Goal: Task Accomplishment & Management: Complete application form

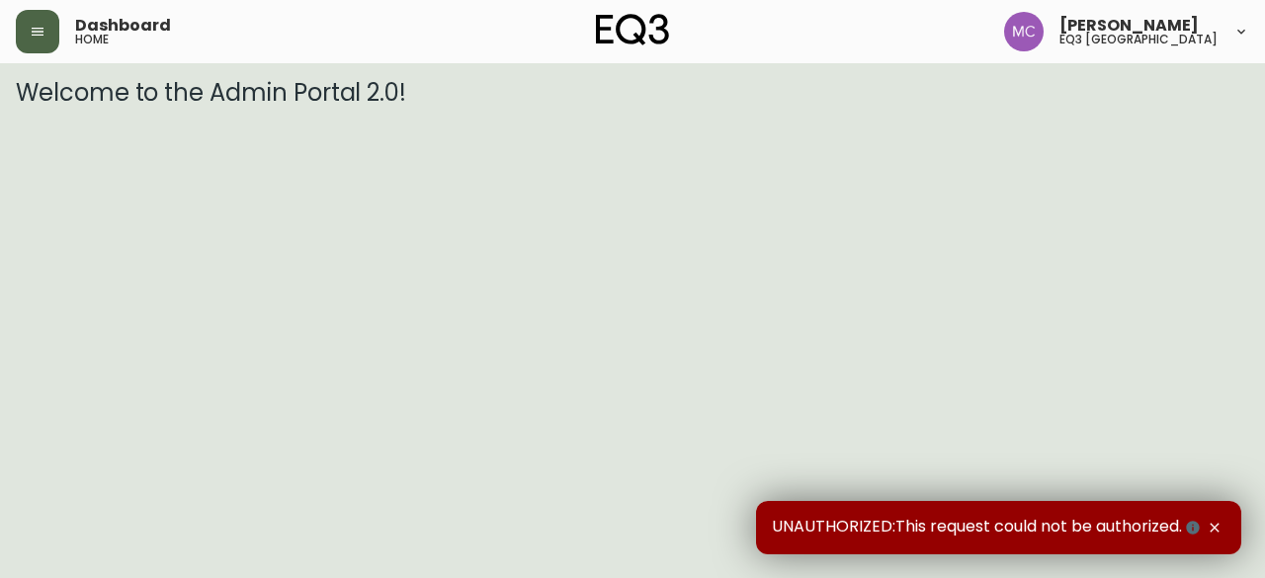
click at [43, 38] on icon "button" at bounding box center [38, 32] width 16 height 16
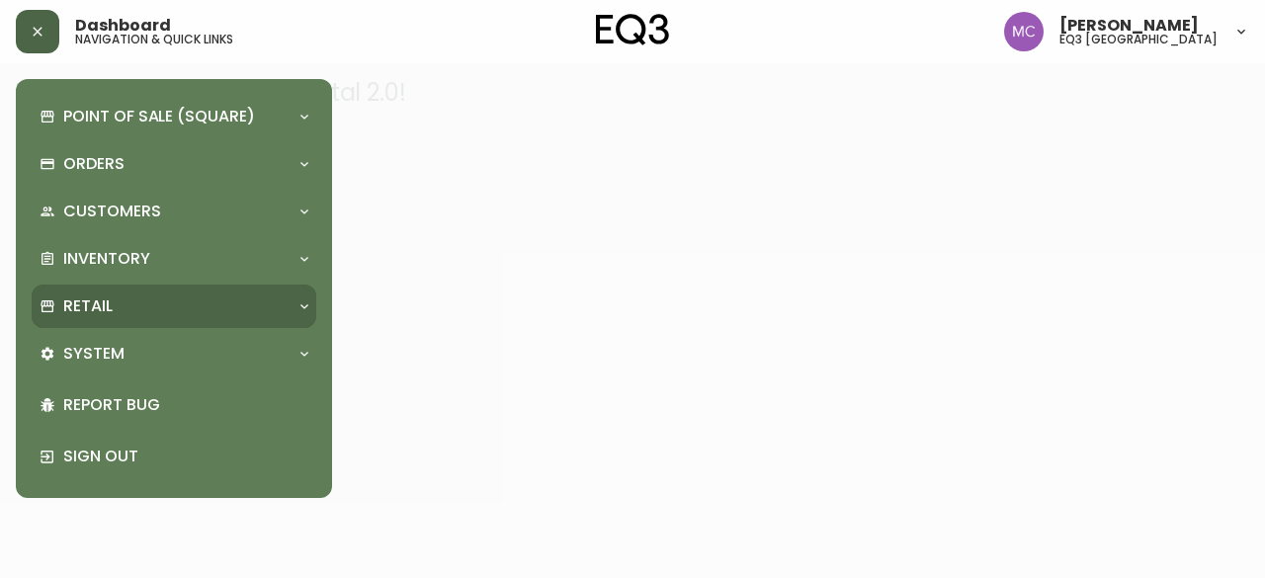
click at [93, 307] on p "Retail" at bounding box center [87, 306] width 49 height 22
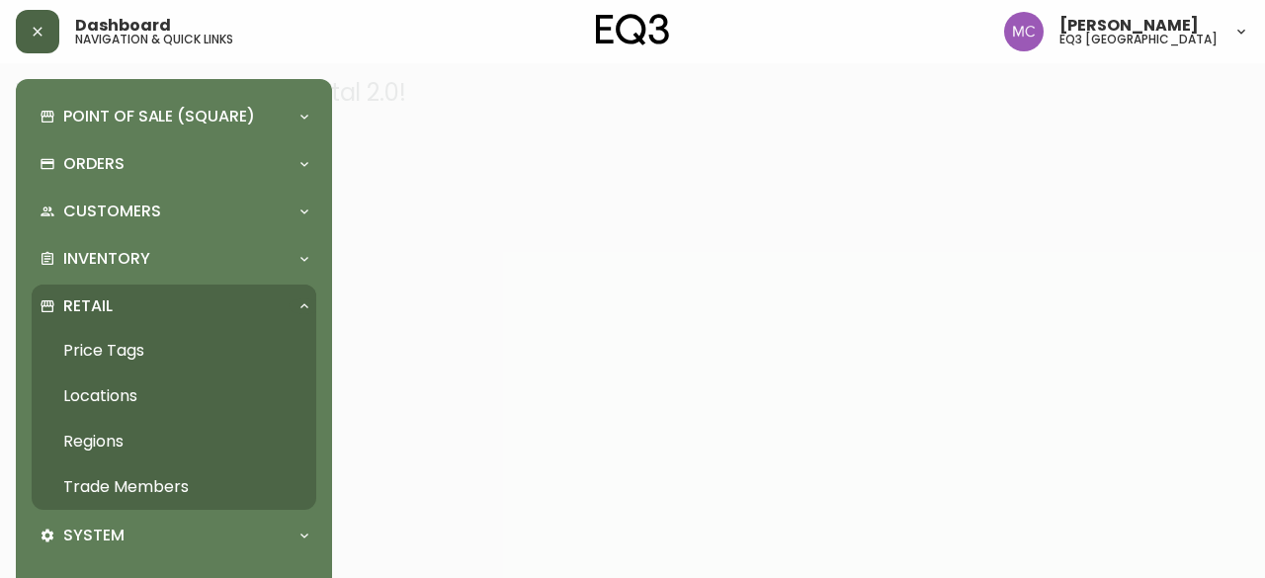
click at [138, 487] on link "Trade Members" at bounding box center [174, 486] width 285 height 45
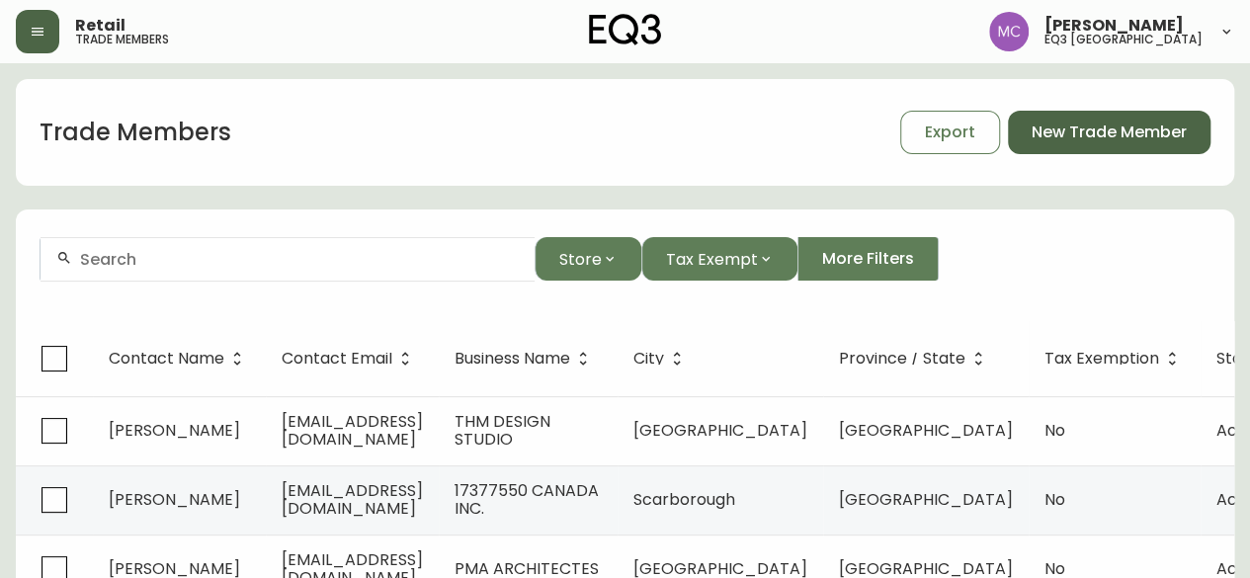
click at [1103, 145] on button "New Trade Member" at bounding box center [1109, 132] width 203 height 43
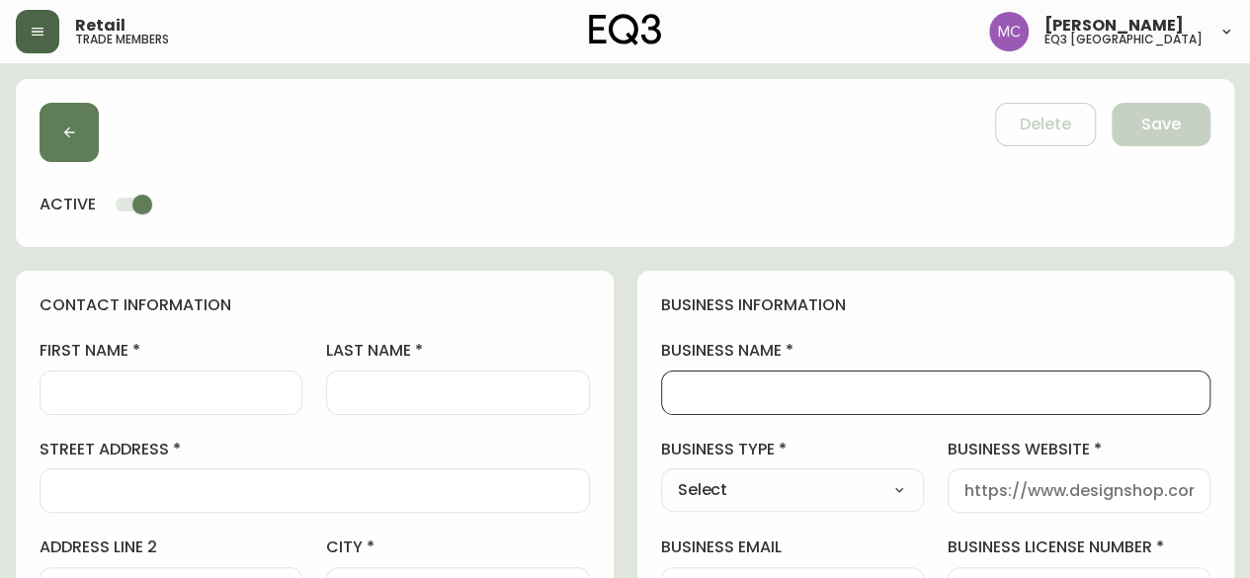
click at [694, 388] on input "business name" at bounding box center [936, 392] width 517 height 19
click at [706, 388] on input "business name" at bounding box center [936, 392] width 517 height 19
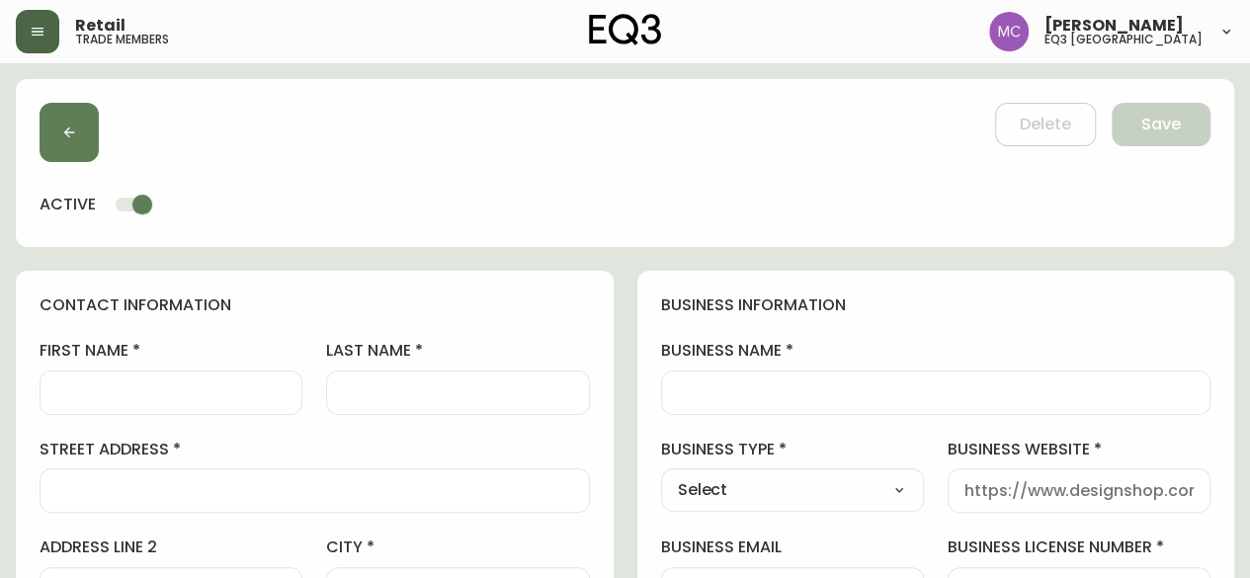
click at [729, 403] on div at bounding box center [936, 392] width 550 height 44
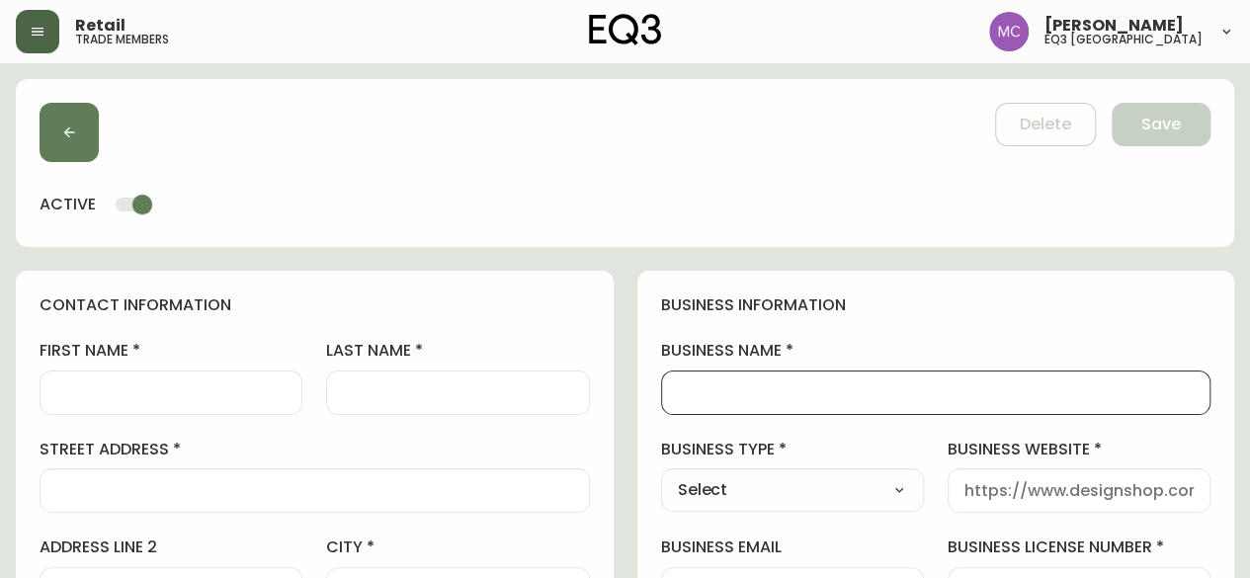
click at [1008, 499] on div at bounding box center [1078, 490] width 263 height 44
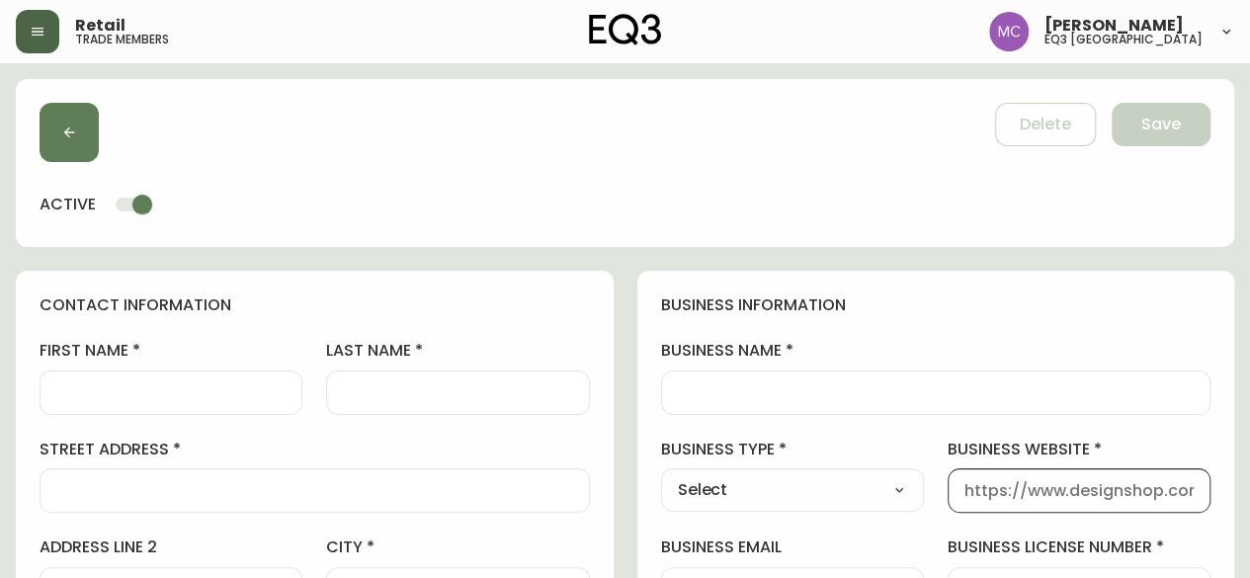
paste input "[URL][DOMAIN_NAME]"
type input "[URL][DOMAIN_NAME]"
click at [900, 489] on select "Select Interior Designer Architect Home Builder Contractor Real Estate Agent Ho…" at bounding box center [792, 490] width 263 height 30
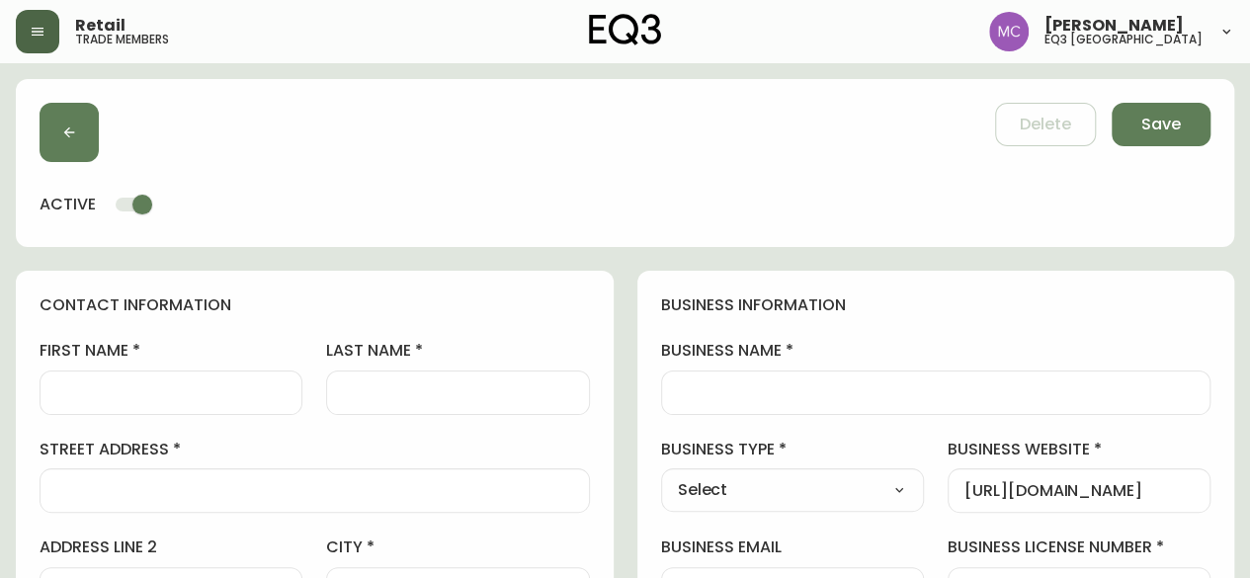
select select "Architect"
click at [661, 475] on select "Select Interior Designer Architect Home Builder Contractor Real Estate Agent Ho…" at bounding box center [792, 490] width 263 height 30
type input "Architect"
click at [710, 394] on input "business name" at bounding box center [936, 392] width 517 height 19
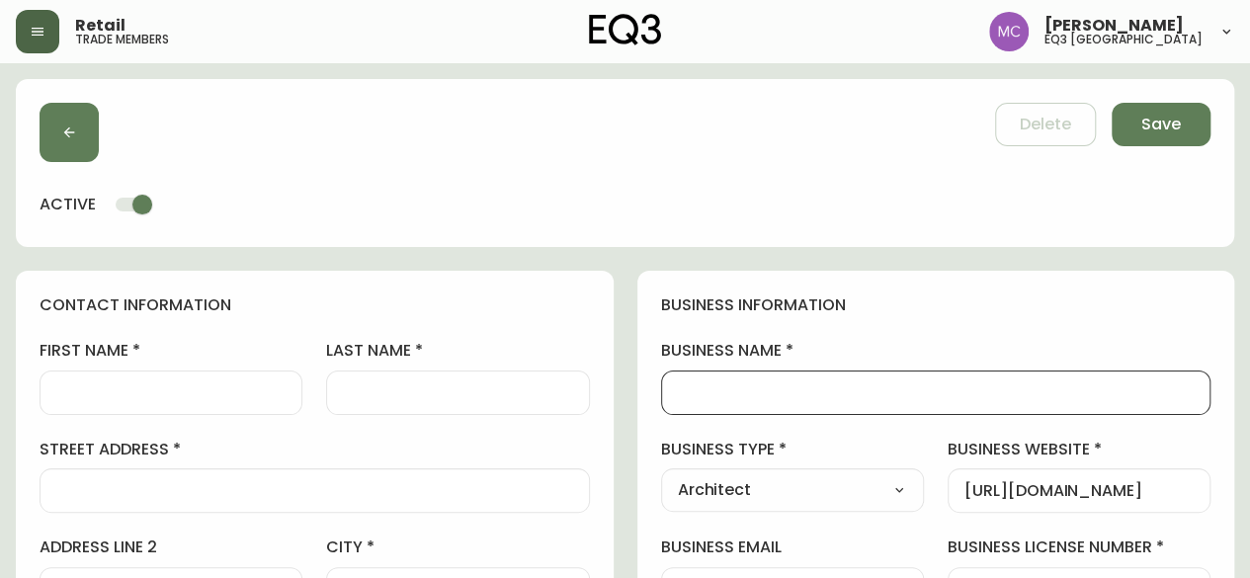
click at [823, 378] on div at bounding box center [936, 392] width 550 height 44
type input "D"
type input "Delage Architecture & Design"
click at [111, 390] on input "first name" at bounding box center [170, 392] width 229 height 19
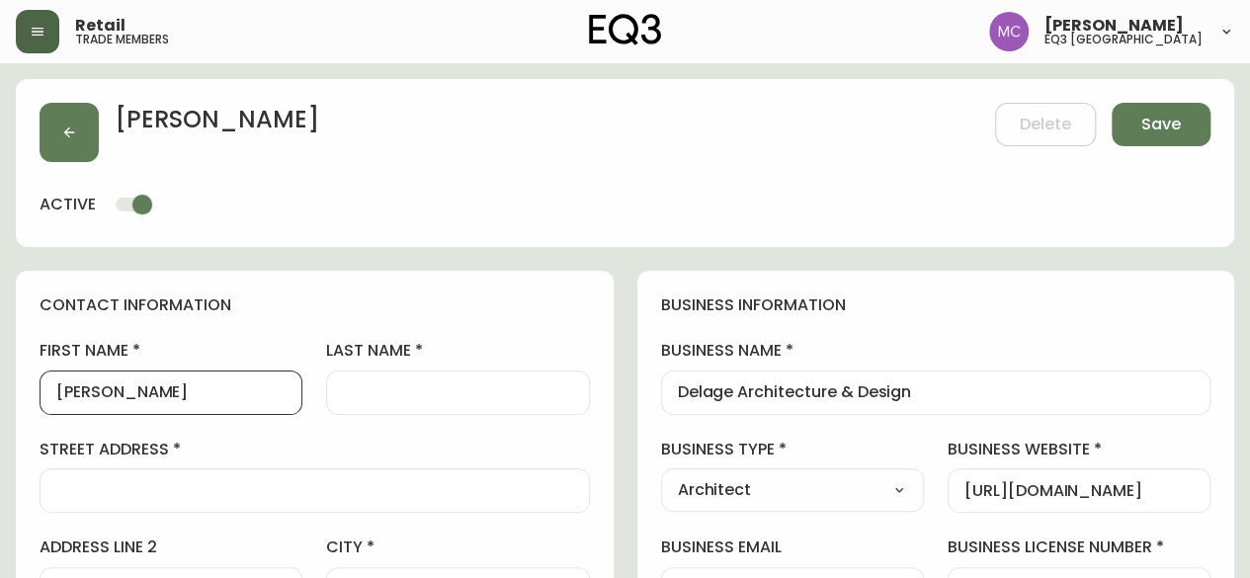
type input "[PERSON_NAME]"
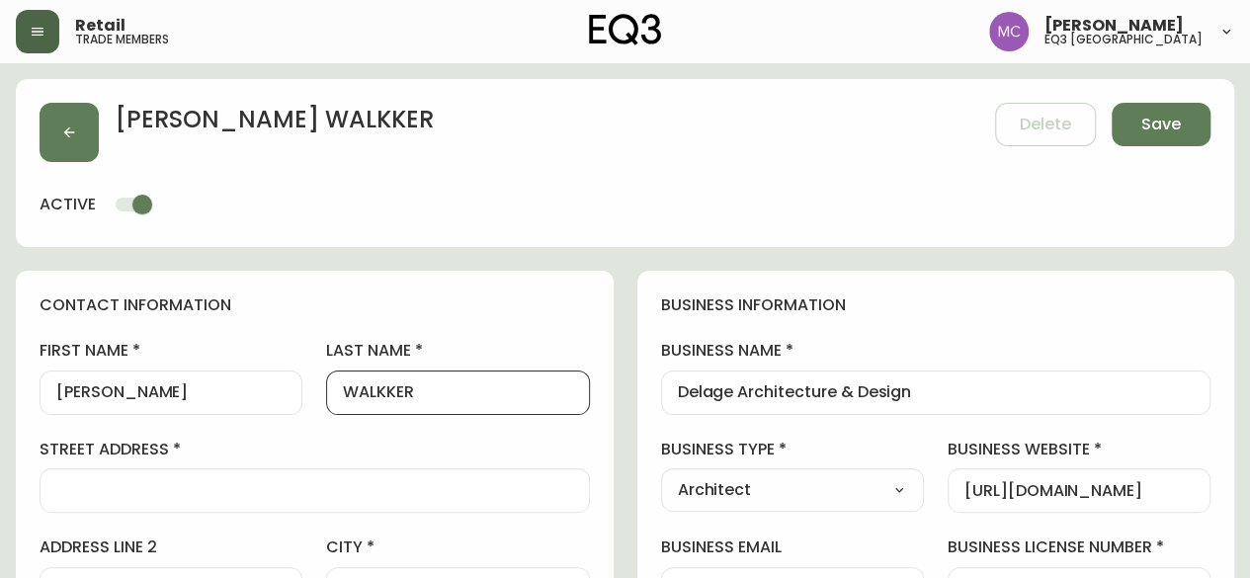
click at [389, 388] on input "WALKKER" at bounding box center [457, 392] width 229 height 19
type input "[PERSON_NAME]"
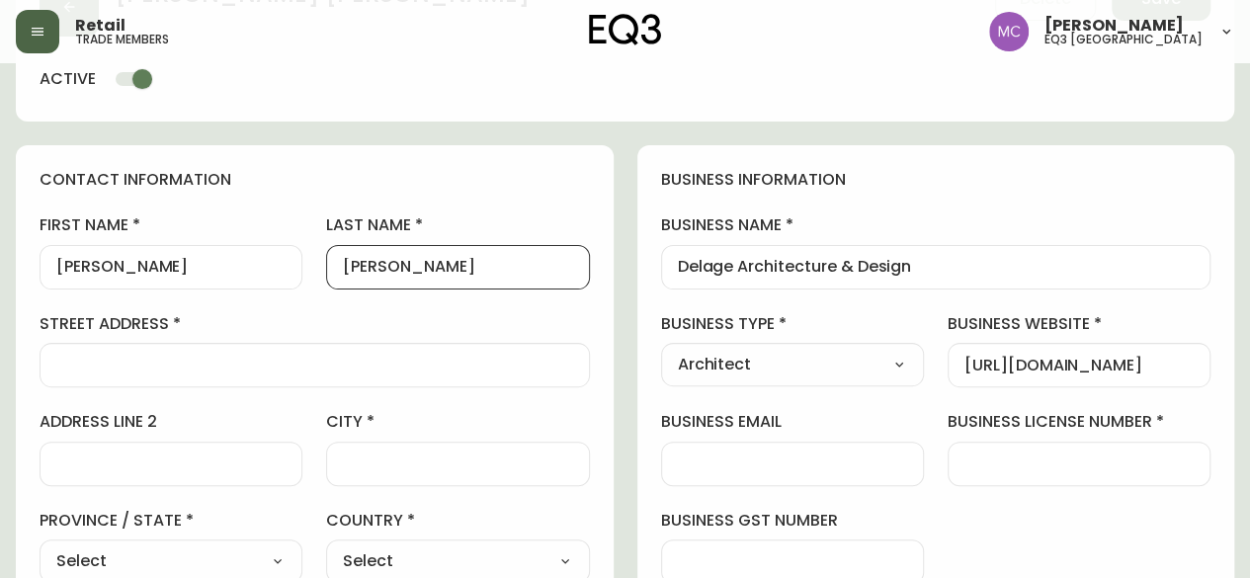
scroll to position [127, 0]
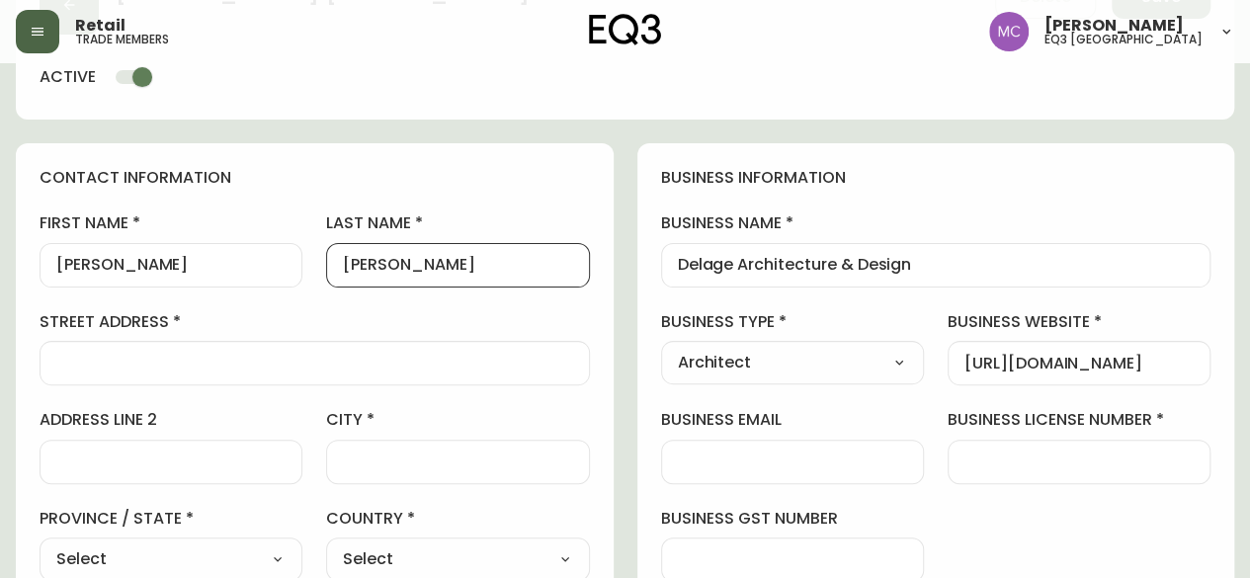
click at [62, 378] on div at bounding box center [315, 363] width 550 height 44
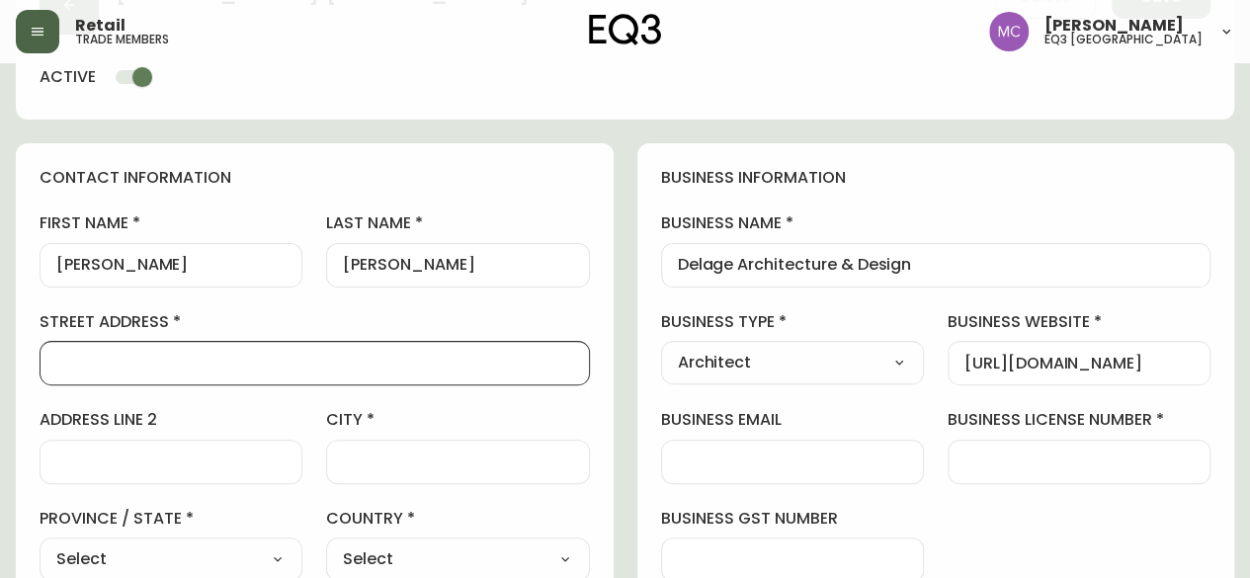
paste input "[STREET_ADDRESS]"
type input "[STREET_ADDRESS]"
click at [136, 464] on input "address line 2" at bounding box center [170, 461] width 229 height 19
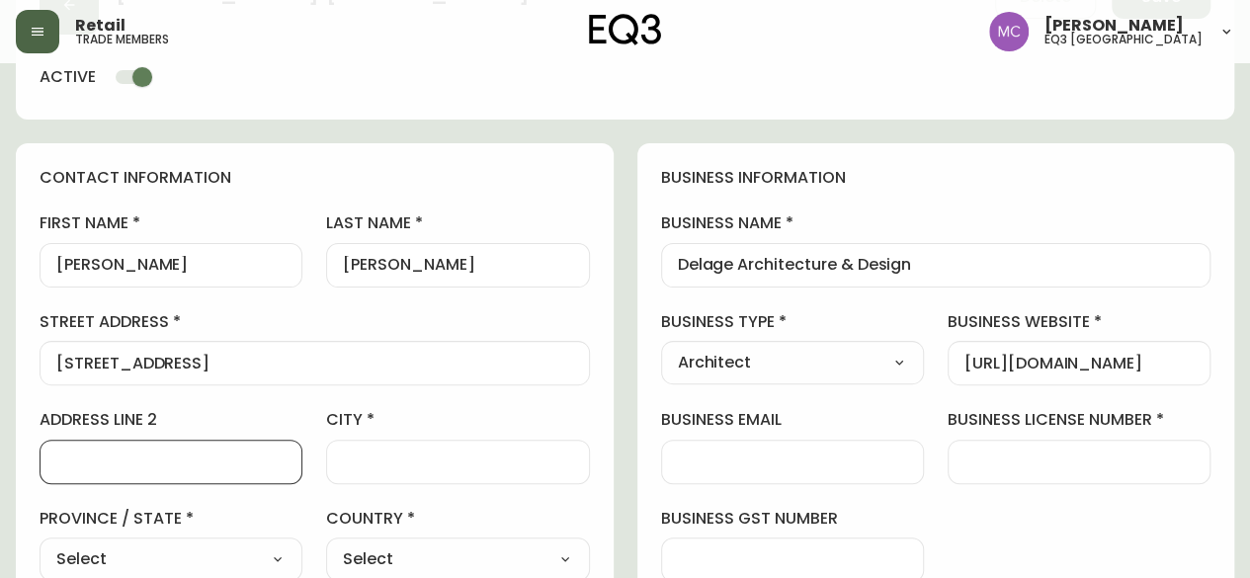
click at [365, 475] on div at bounding box center [457, 462] width 263 height 44
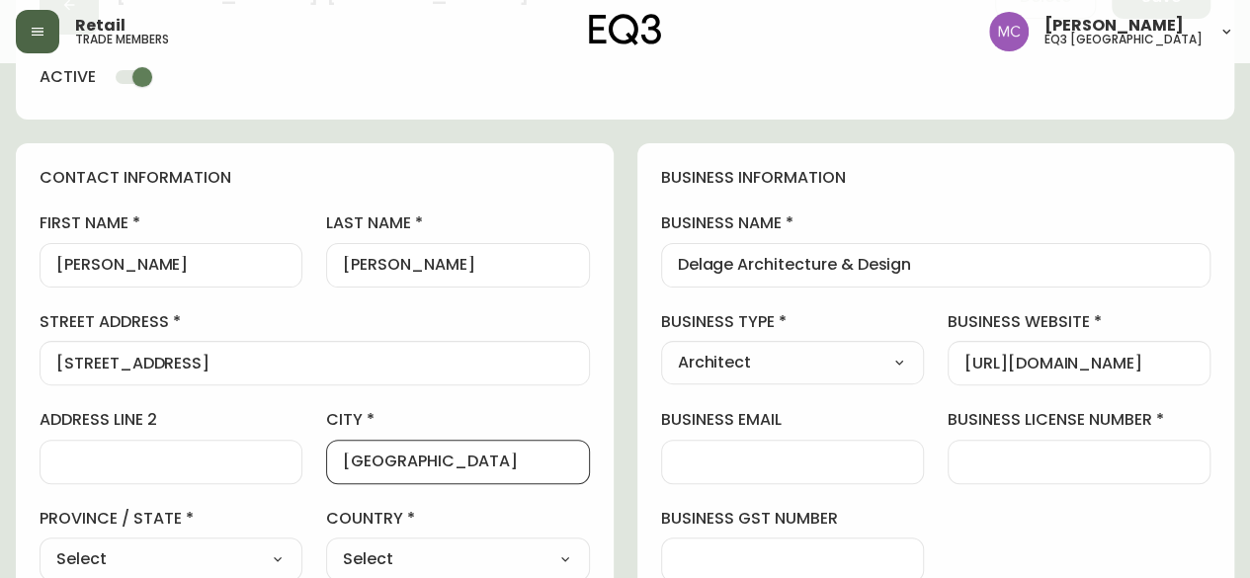
type input "[GEOGRAPHIC_DATA]"
click at [265, 554] on select "Select Alberta British Columbia Manitoba New Brunswick Newfoundland and Labrado…" at bounding box center [171, 559] width 263 height 30
select select "BC"
click at [40, 544] on select "Select Alberta British Columbia Manitoba New Brunswick Newfoundland and Labrado…" at bounding box center [171, 559] width 263 height 30
type input "[GEOGRAPHIC_DATA]"
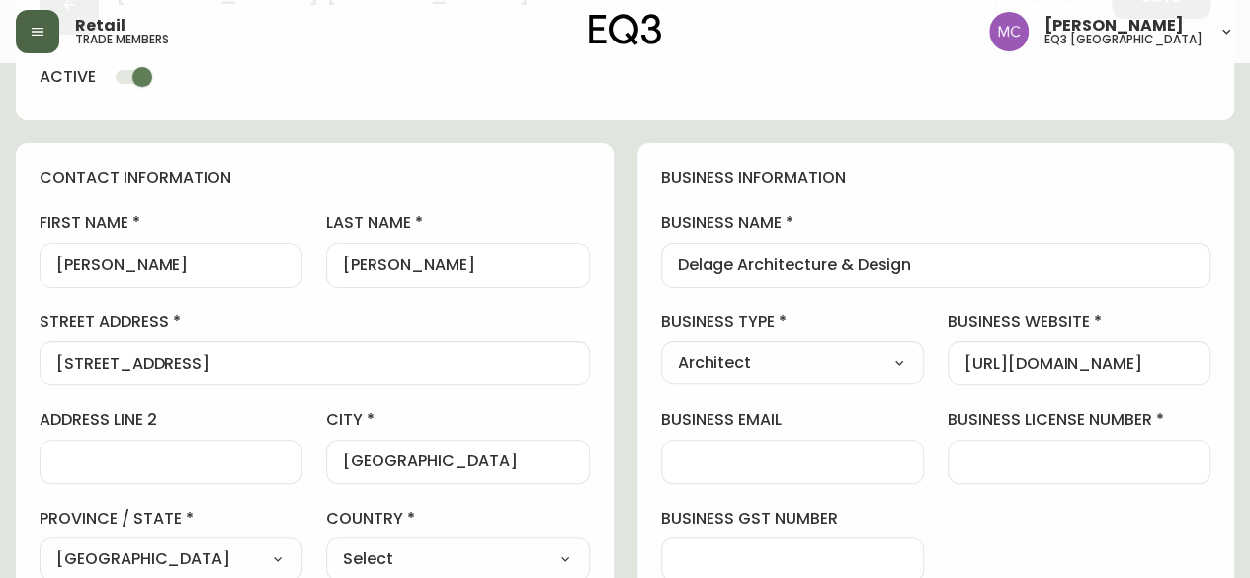
click at [389, 556] on select "Select Canada United States" at bounding box center [457, 559] width 263 height 30
select select "CA"
click at [326, 544] on select "Select Canada United States" at bounding box center [457, 559] width 263 height 30
type input "[GEOGRAPHIC_DATA]"
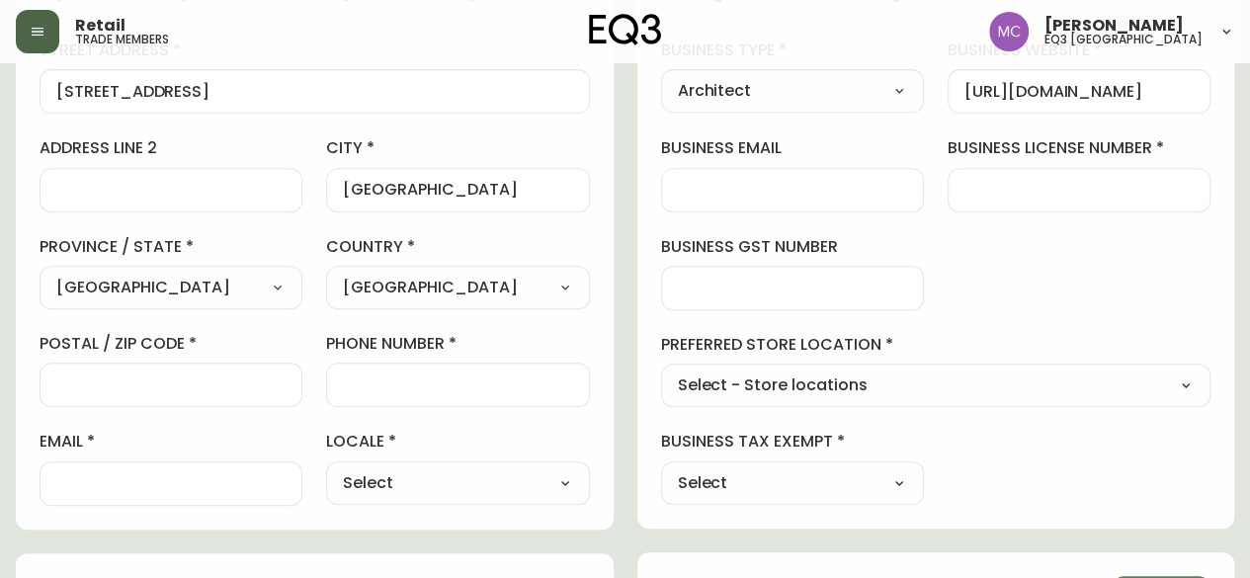
scroll to position [401, 0]
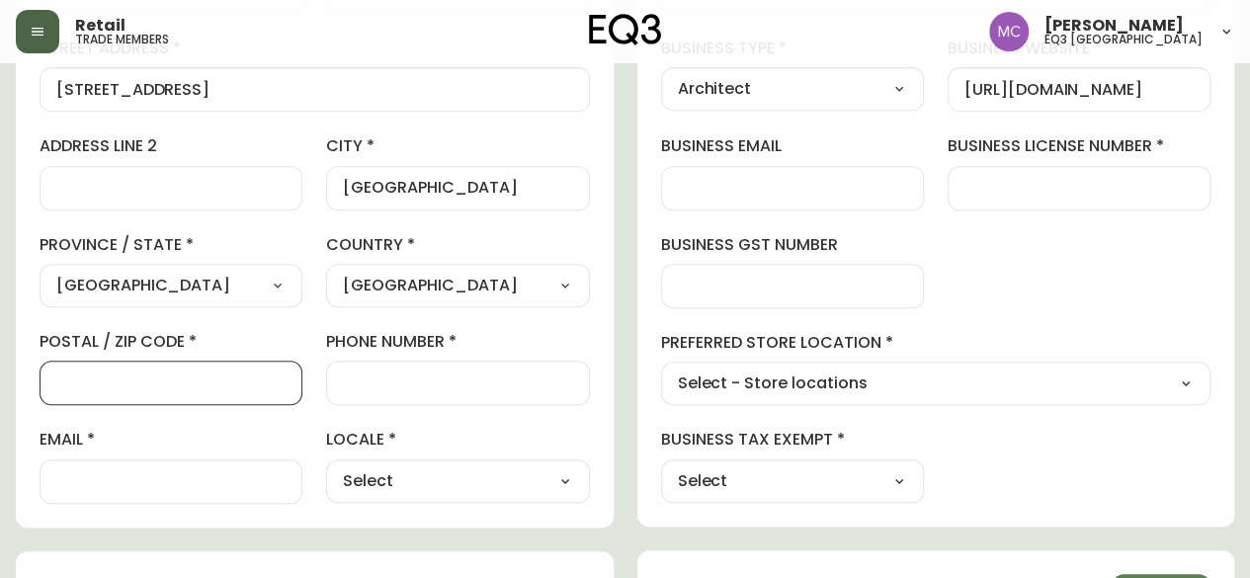
click at [103, 374] on input "postal / zip code" at bounding box center [170, 382] width 229 height 19
click at [71, 383] on input "postal / zip code" at bounding box center [170, 382] width 229 height 19
paste input "V6J 1T5"
type input "V6J 1T5"
click at [381, 384] on input "phone number" at bounding box center [457, 382] width 229 height 19
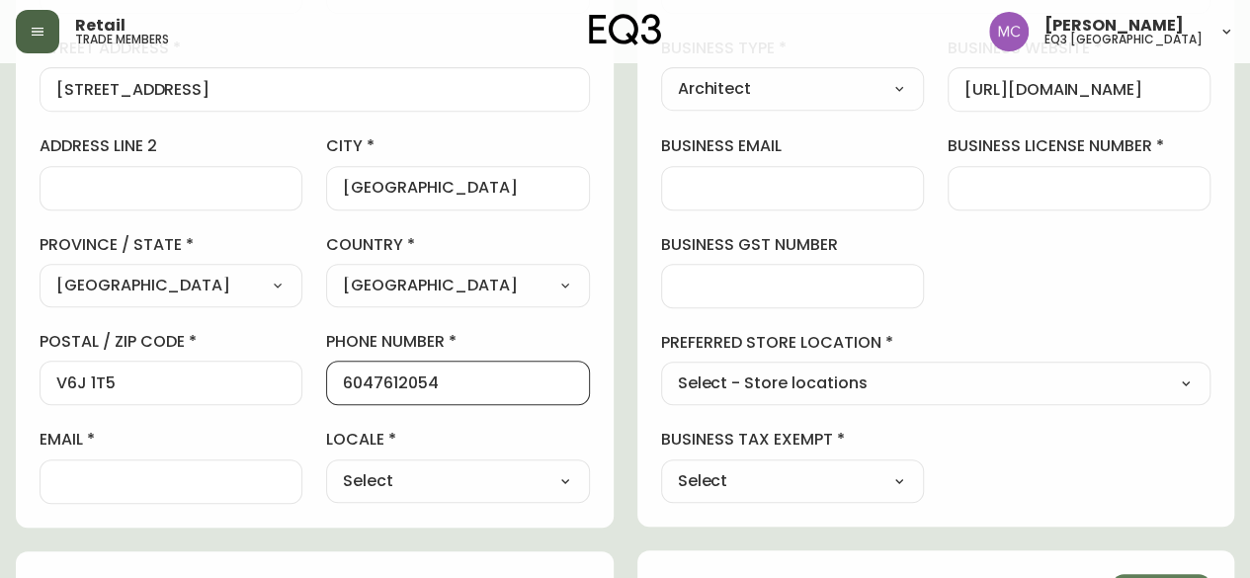
type input "6047612054"
click at [111, 484] on input "email" at bounding box center [170, 481] width 229 height 19
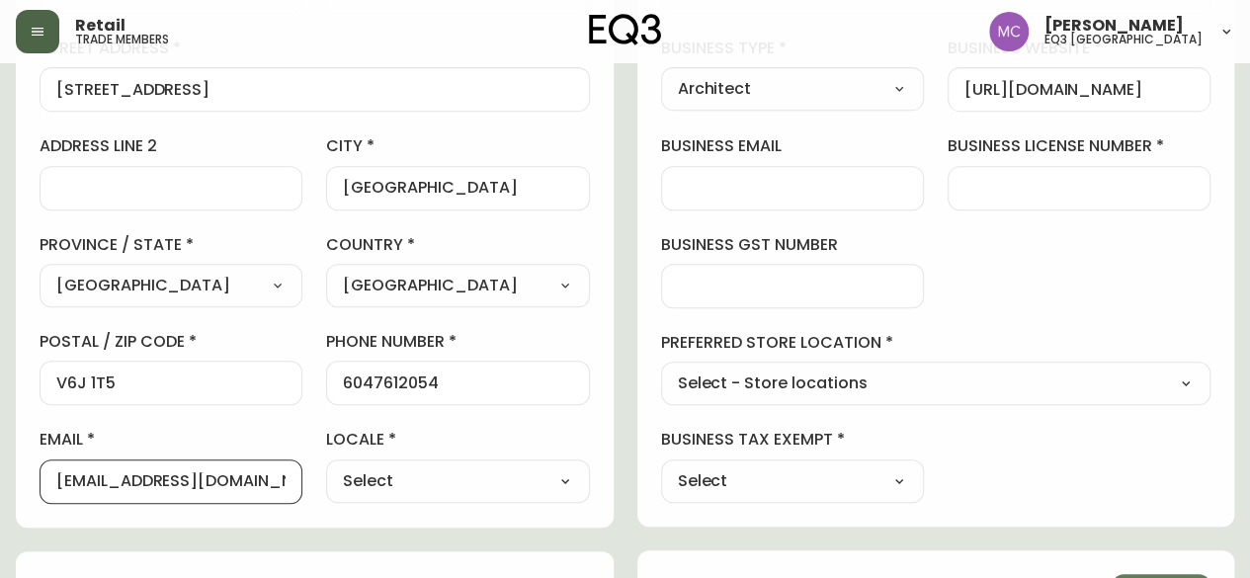
type input "walker_Cindy@icloud.com"
click at [408, 466] on select "Select CA_EN CA_FR US_EN" at bounding box center [457, 481] width 263 height 30
select select "CA_EN"
click at [326, 466] on select "Select CA_EN CA_FR US_EN" at bounding box center [457, 481] width 263 height 30
type input "CA_EN"
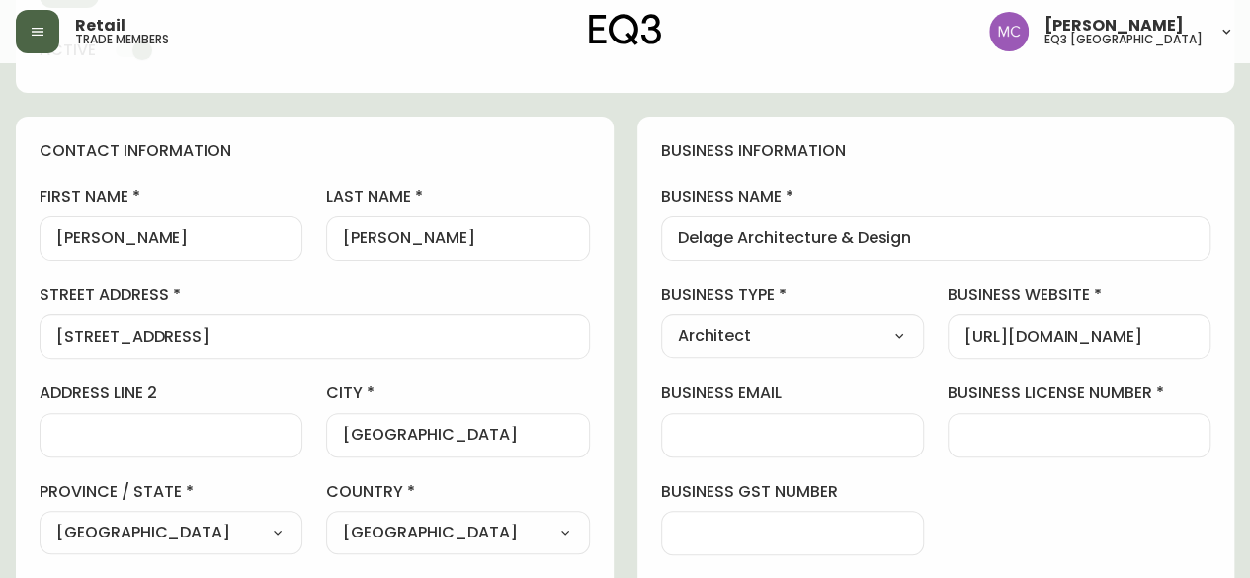
scroll to position [156, 0]
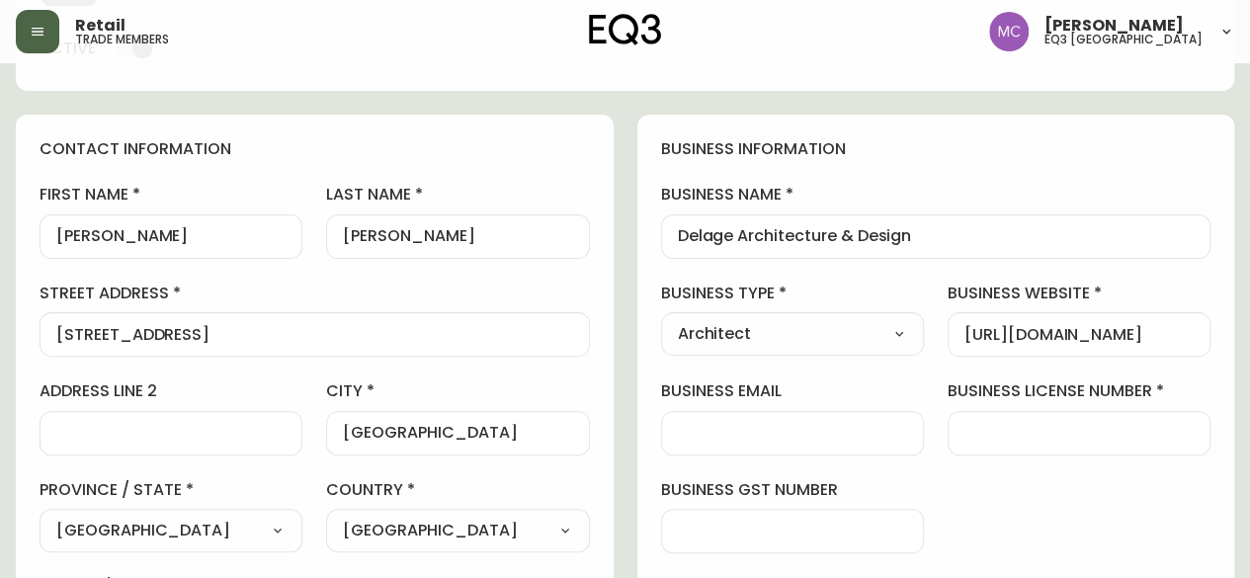
click at [965, 430] on input "business license number" at bounding box center [1078, 433] width 229 height 19
click at [1092, 467] on div "business information business name Delage Architecture & Design business type A…" at bounding box center [936, 443] width 598 height 657
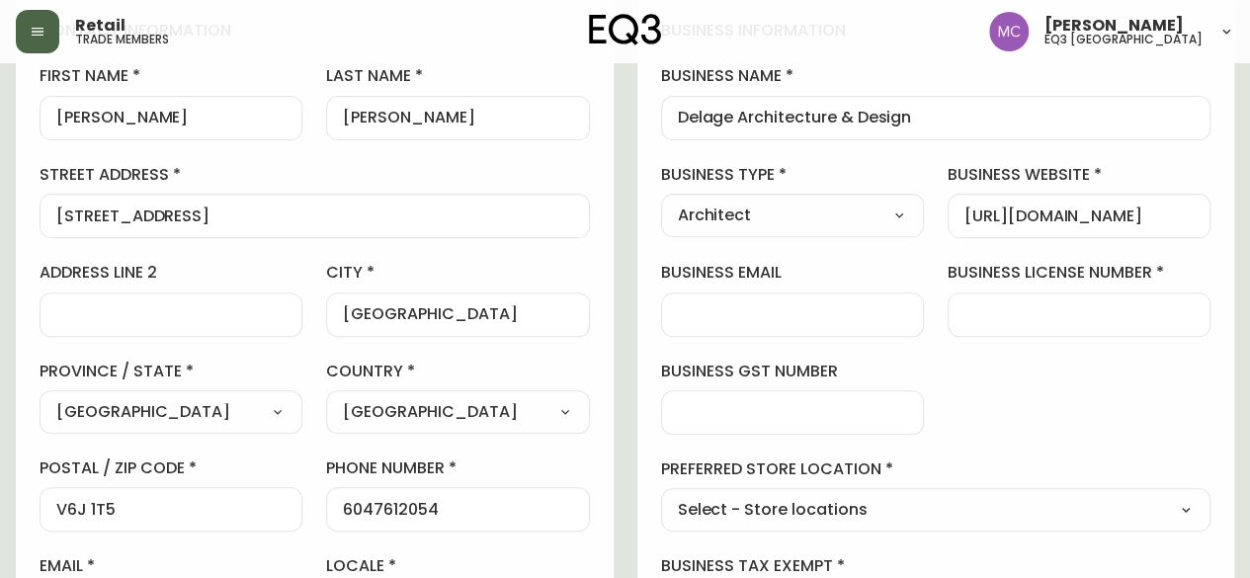
scroll to position [277, 0]
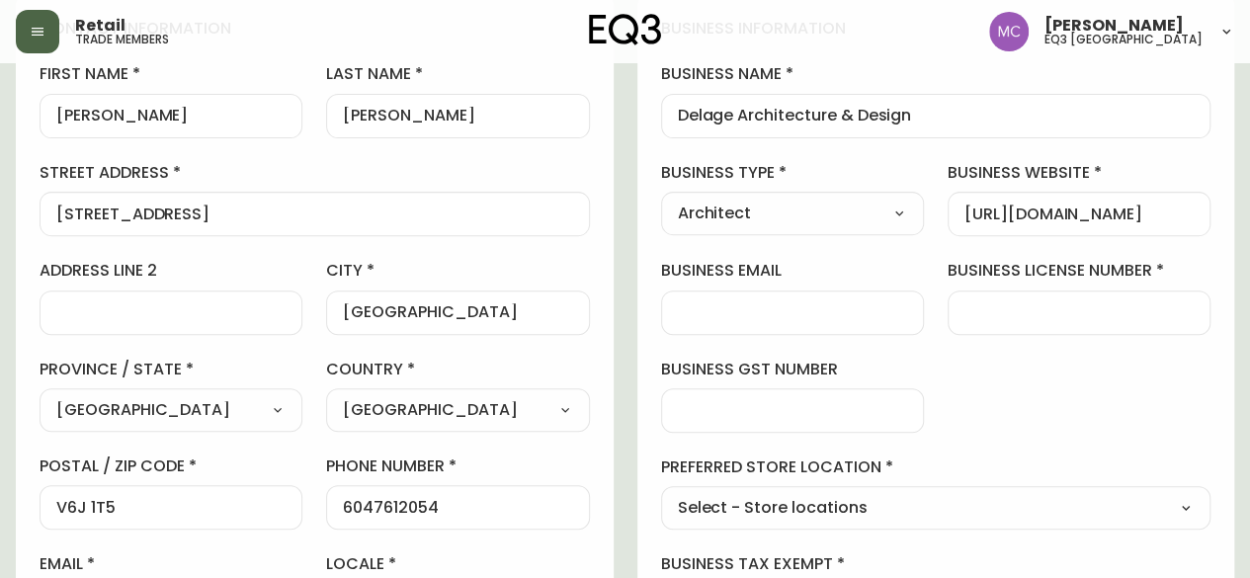
click at [762, 508] on select "Select - Store locations EQ3 Brossard EQ3 Burlington EQ3 Calgary EQ3 Laval - Le…" at bounding box center [936, 509] width 550 height 30
select select "cjw10z96p001r6gs00juufhhe"
click at [661, 494] on select "Select - Store locations EQ3 Brossard EQ3 Burlington EQ3 Calgary EQ3 Laval - Le…" at bounding box center [936, 509] width 550 height 30
type input "EQ3 [GEOGRAPHIC_DATA]"
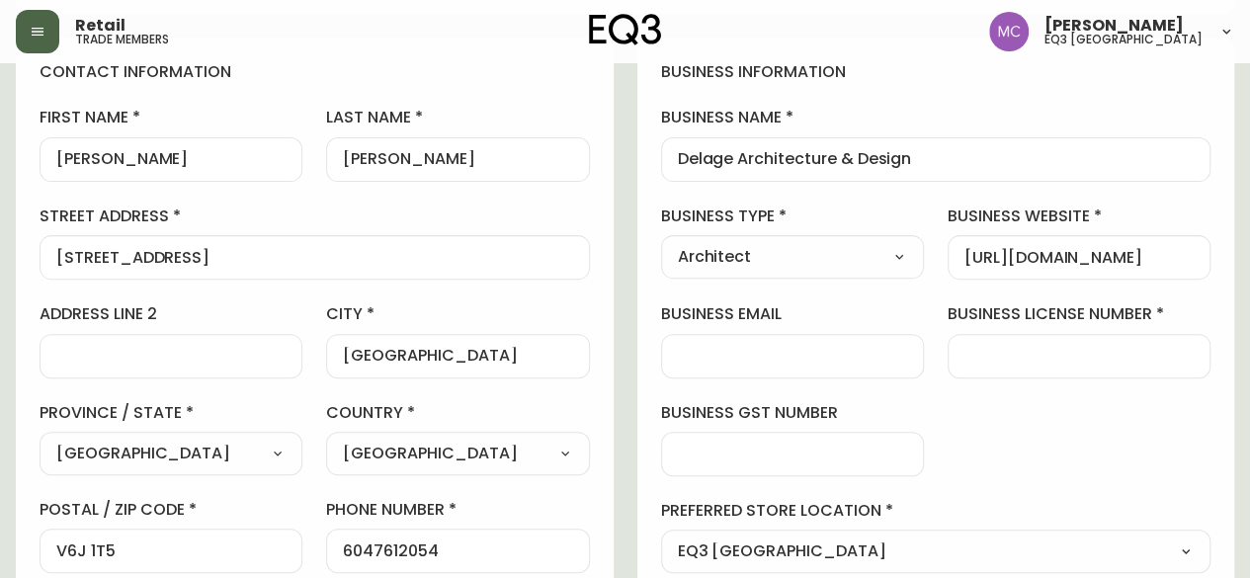
scroll to position [231, 0]
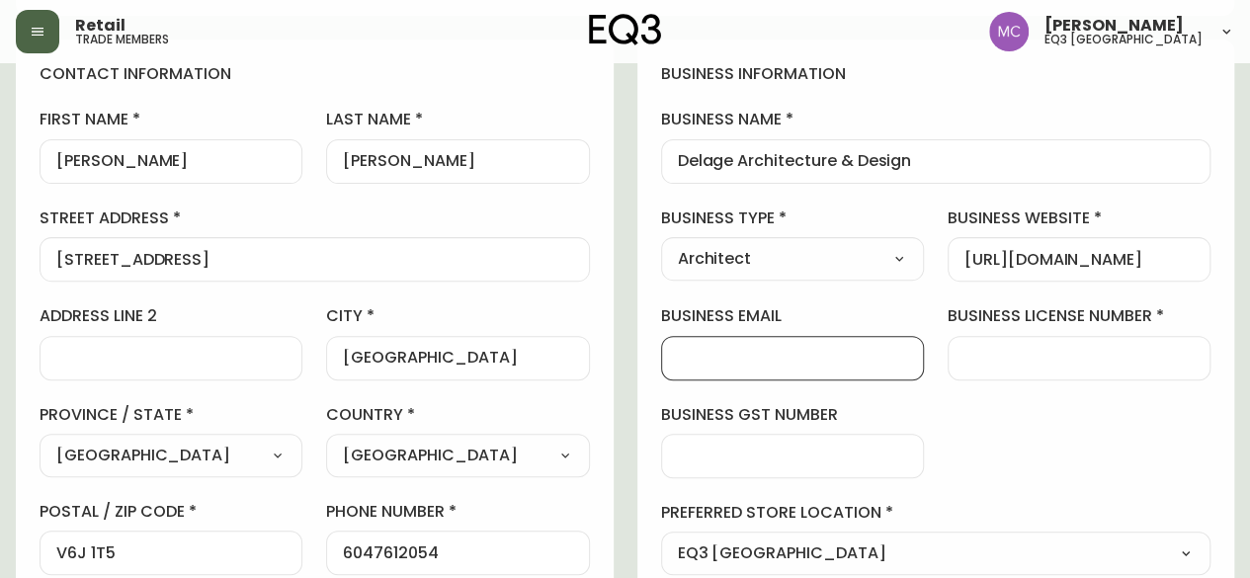
click at [701, 356] on input "business email" at bounding box center [792, 358] width 229 height 19
type input "julie@delage-AD.com"
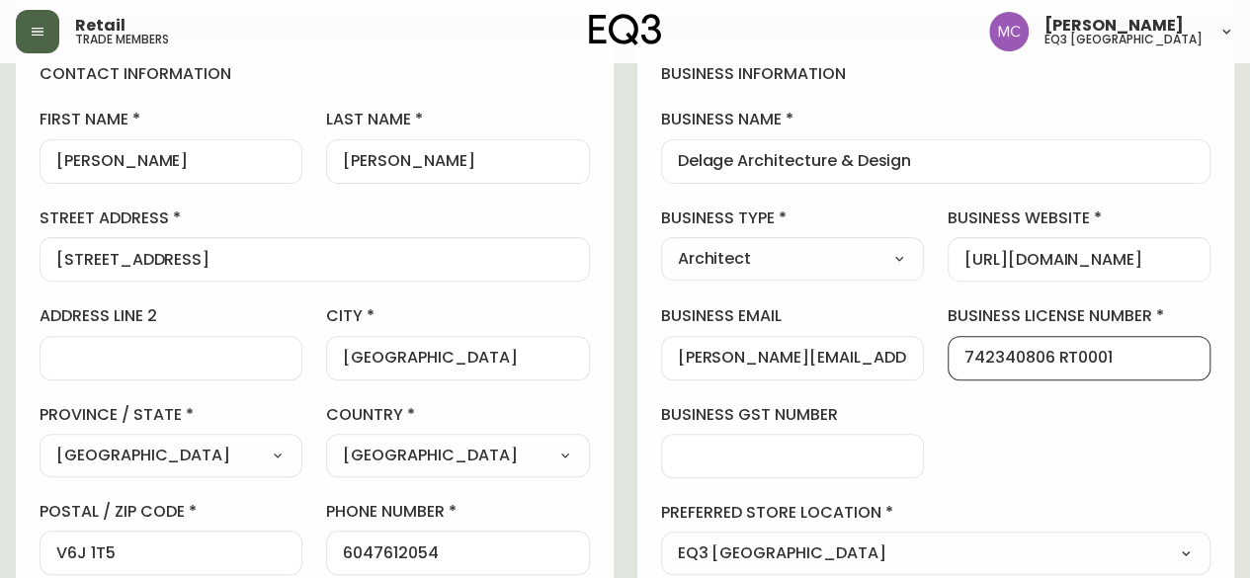
click at [1004, 355] on input "742340806 RT0001" at bounding box center [1078, 358] width 229 height 19
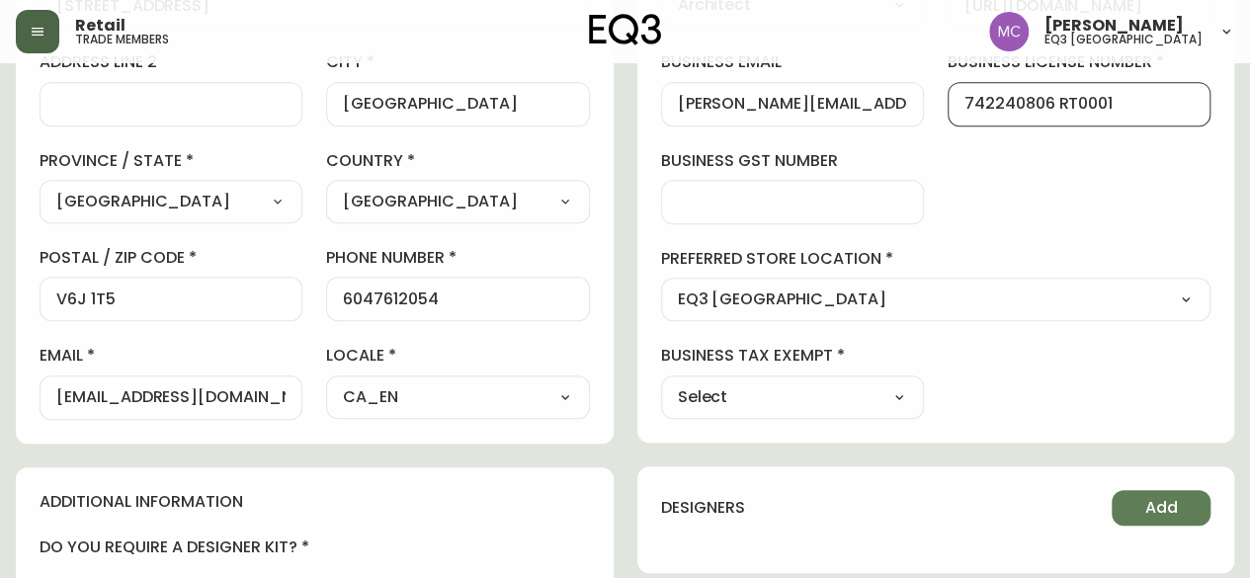
scroll to position [504, 0]
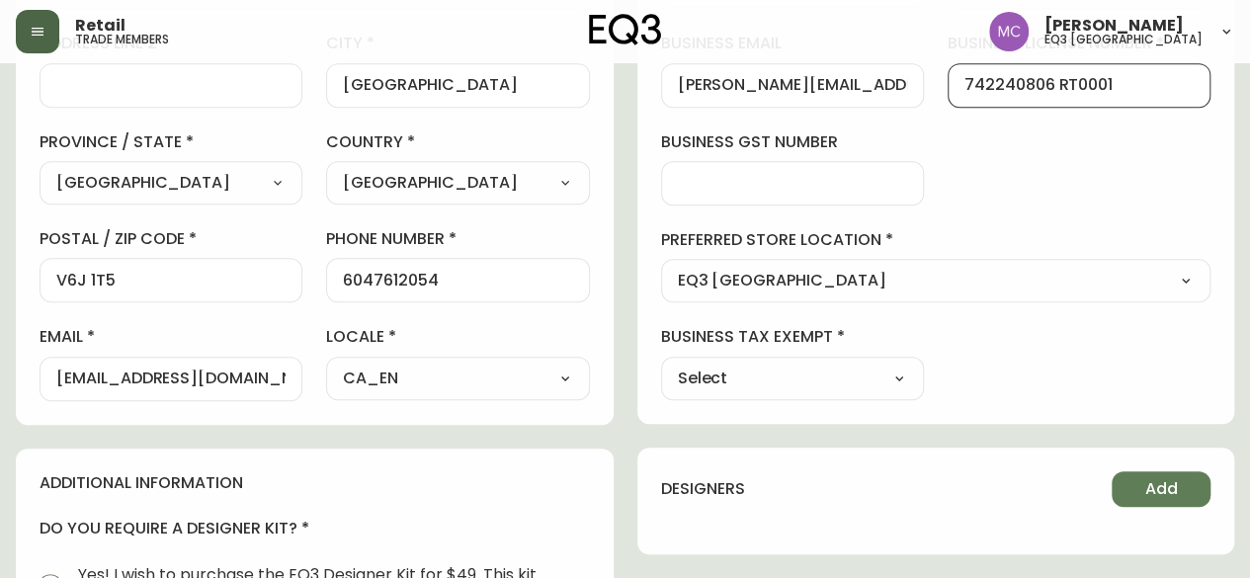
type input "742240806 RT0001"
click at [820, 364] on select "Select Yes No" at bounding box center [792, 379] width 263 height 30
select select "false"
click at [661, 364] on select "Select Yes No" at bounding box center [792, 379] width 263 height 30
type input "No"
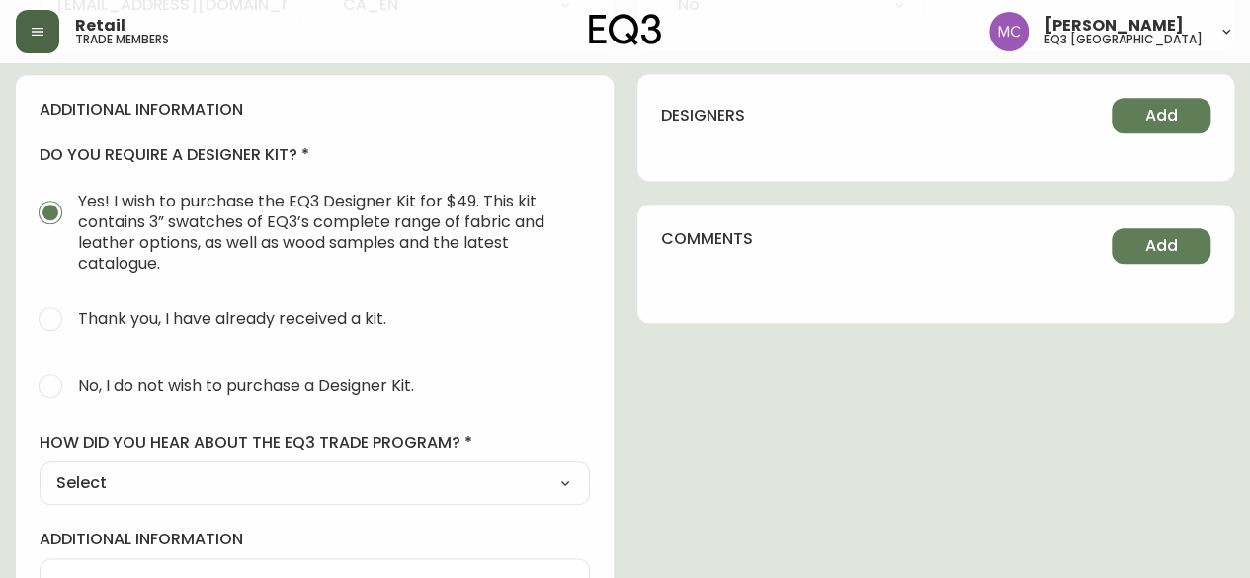
scroll to position [879, 0]
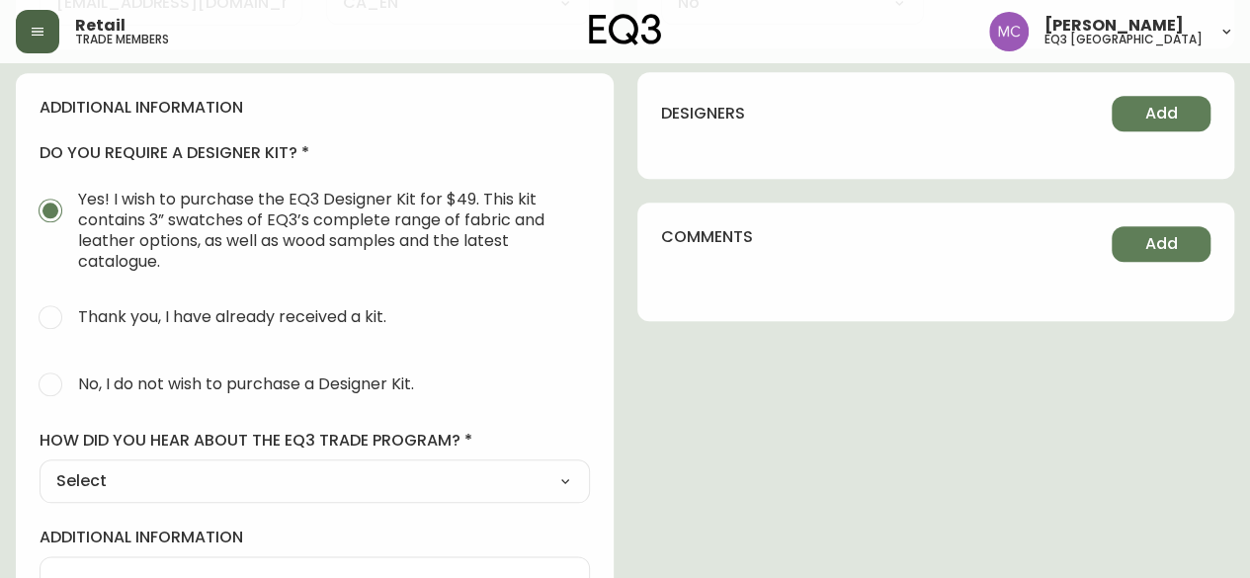
click at [76, 375] on span "No, I do not wish to purchase a Designer Kit." at bounding box center [243, 384] width 342 height 43
click at [72, 375] on input "No, I do not wish to purchase a Designer Kit." at bounding box center [50, 384] width 43 height 43
radio input "true"
radio input "false"
click at [124, 479] on select "Select Social Media Advertisement Trade Show Outreach from a Trade Rep Other" at bounding box center [315, 481] width 550 height 30
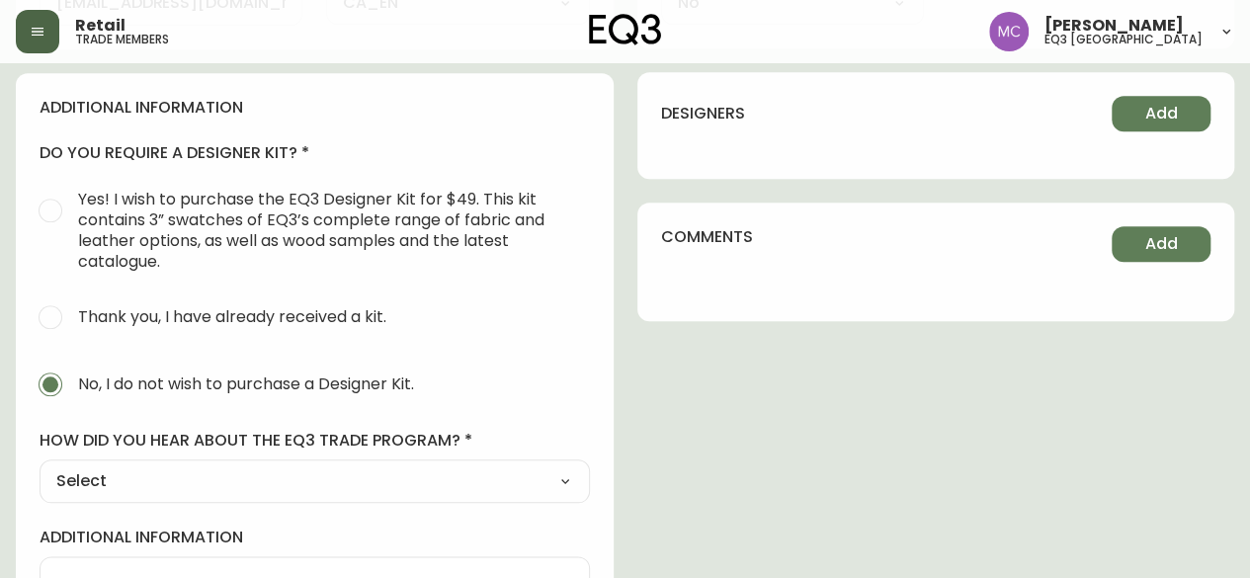
select select "Other"
click at [40, 466] on select "Select Social Media Advertisement Trade Show Outreach from a Trade Rep Other" at bounding box center [315, 481] width 550 height 30
type input "Other"
click at [86, 569] on input "other" at bounding box center [314, 578] width 517 height 19
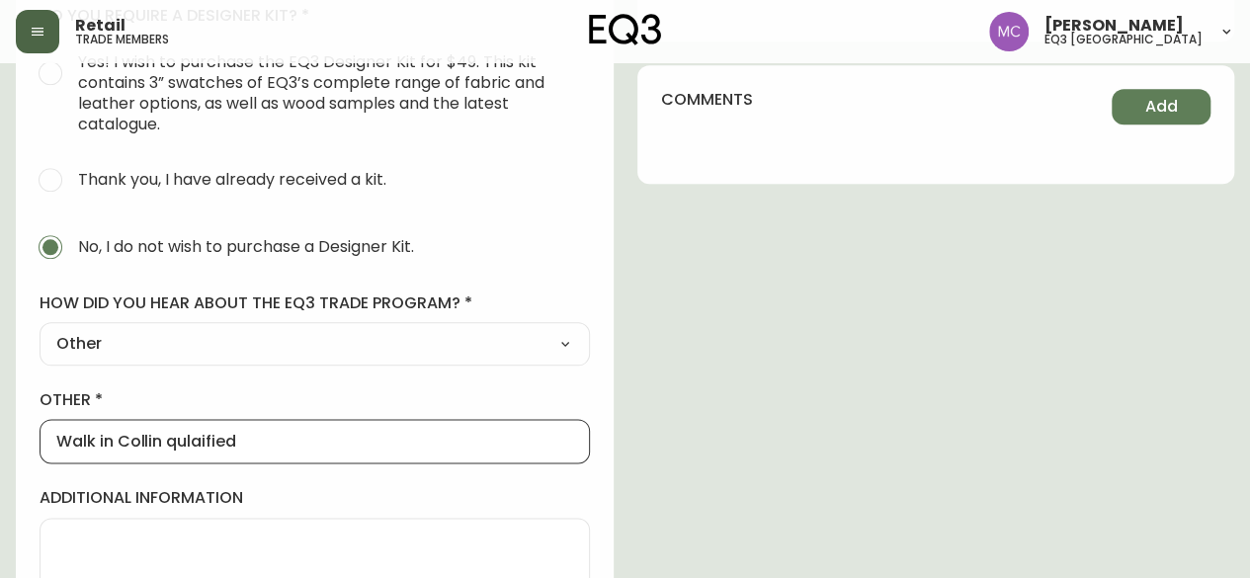
scroll to position [1026, 0]
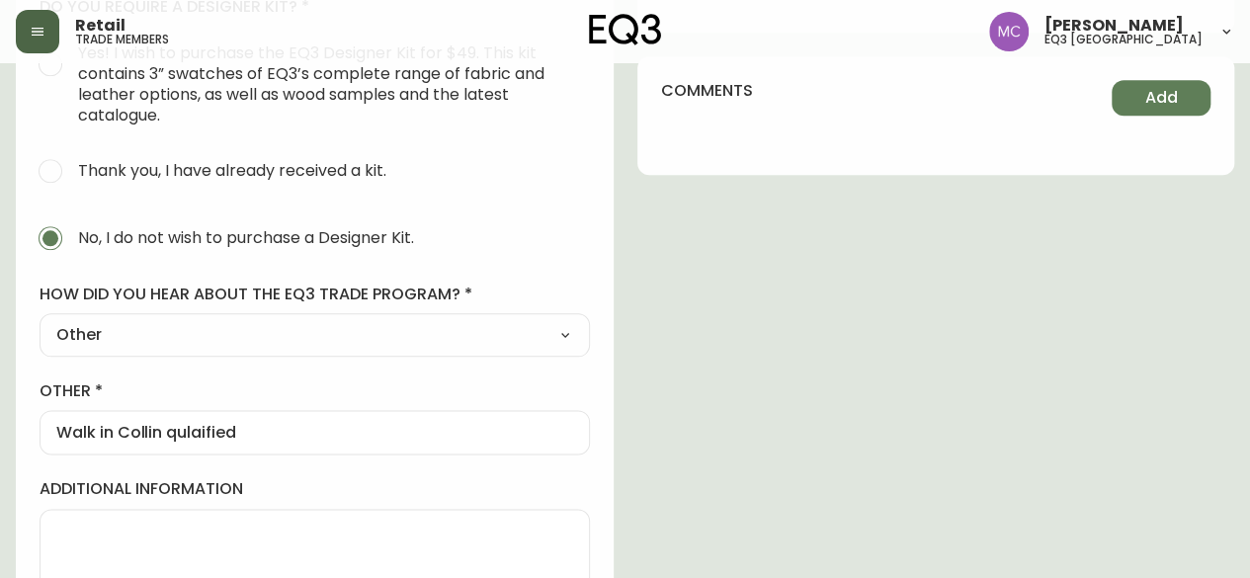
click at [265, 443] on div "Walk in Collin qulaified" at bounding box center [315, 432] width 550 height 44
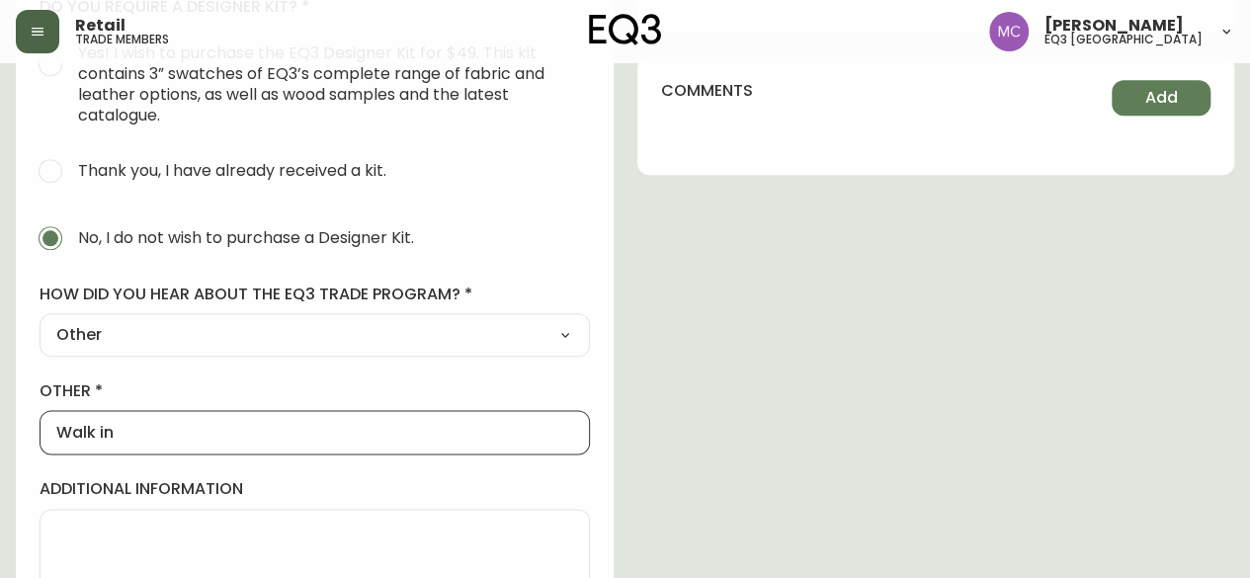
type input "Walk in"
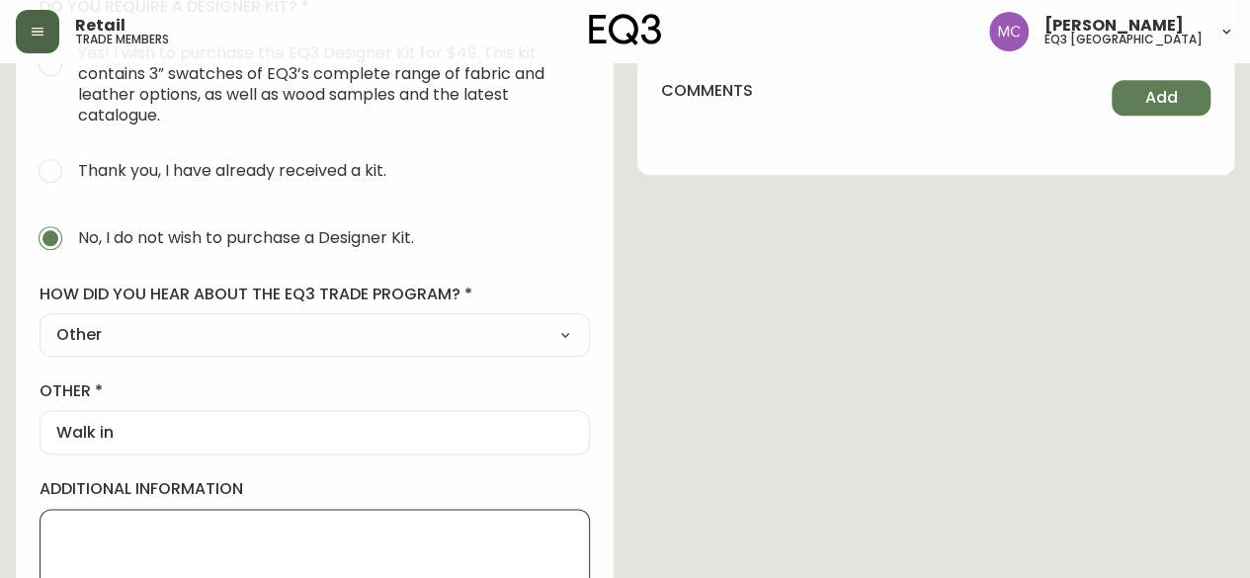
click at [105, 542] on textarea "additional information" at bounding box center [314, 571] width 517 height 99
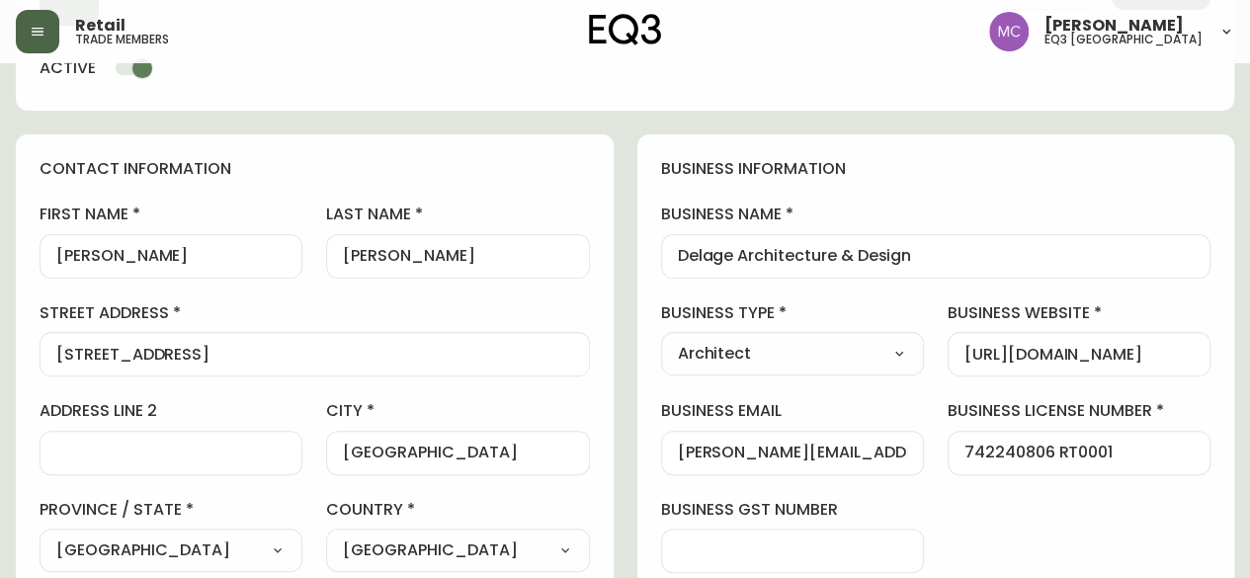
scroll to position [0, 0]
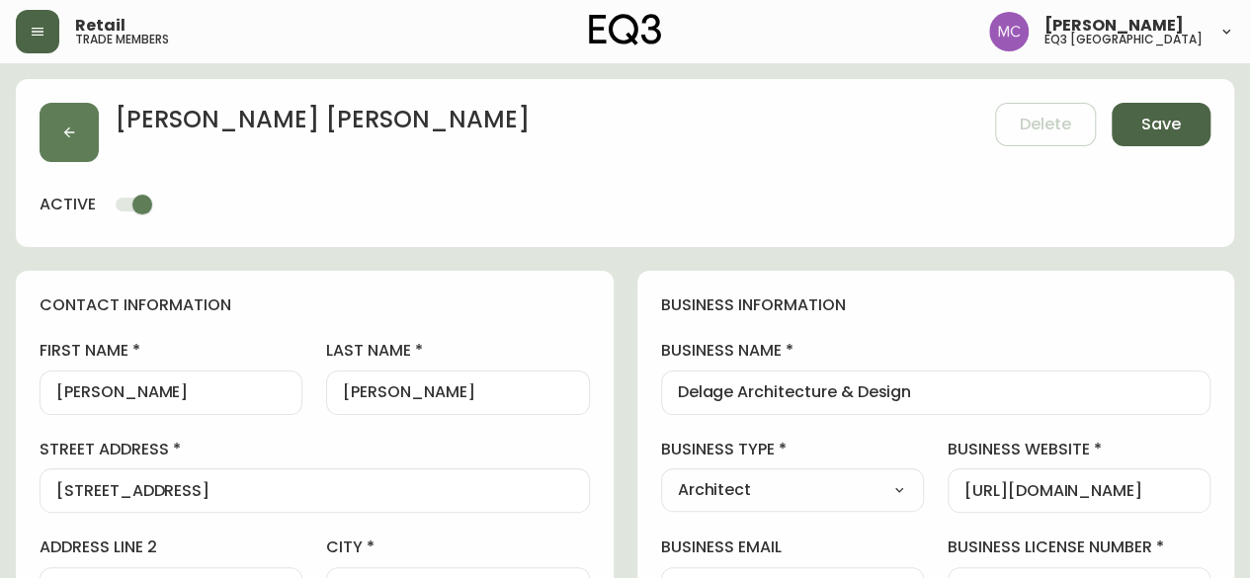
type textarea "Collin qualified- TRMI"
click at [1142, 126] on span "Save" at bounding box center [1161, 125] width 40 height 22
select select
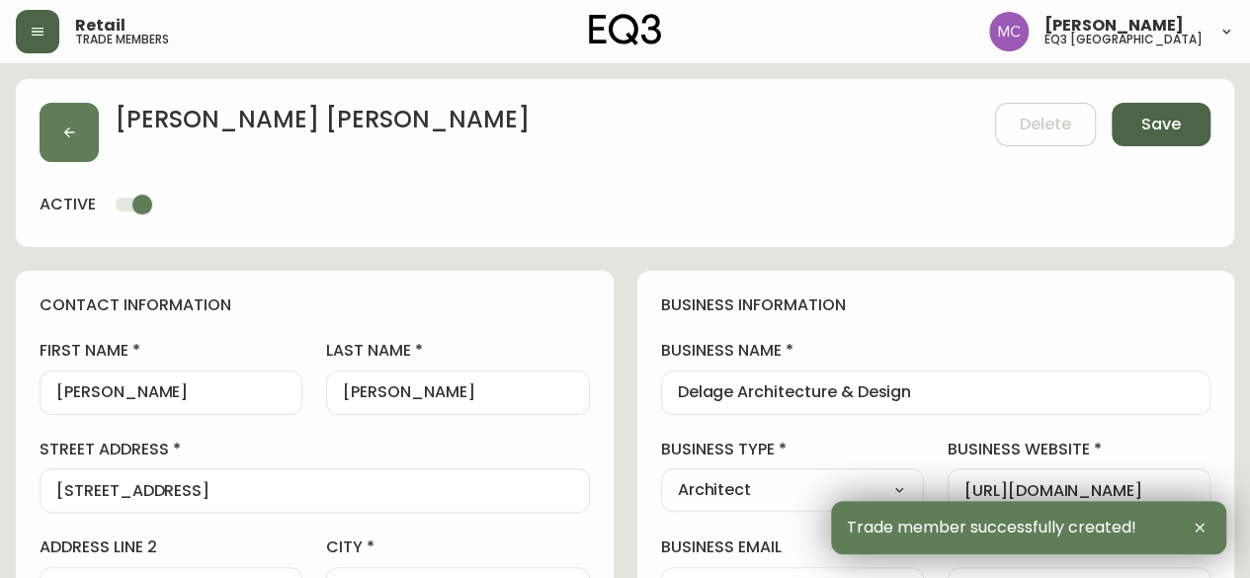
type input "[PHONE_NUMBER]"
type input "[EMAIL_ADDRESS][DOMAIN_NAME]"
type input "Other"
select select "Other"
type input "[PERSON_NAME][EMAIL_ADDRESS][PERSON_NAME][DOMAIN_NAME]"
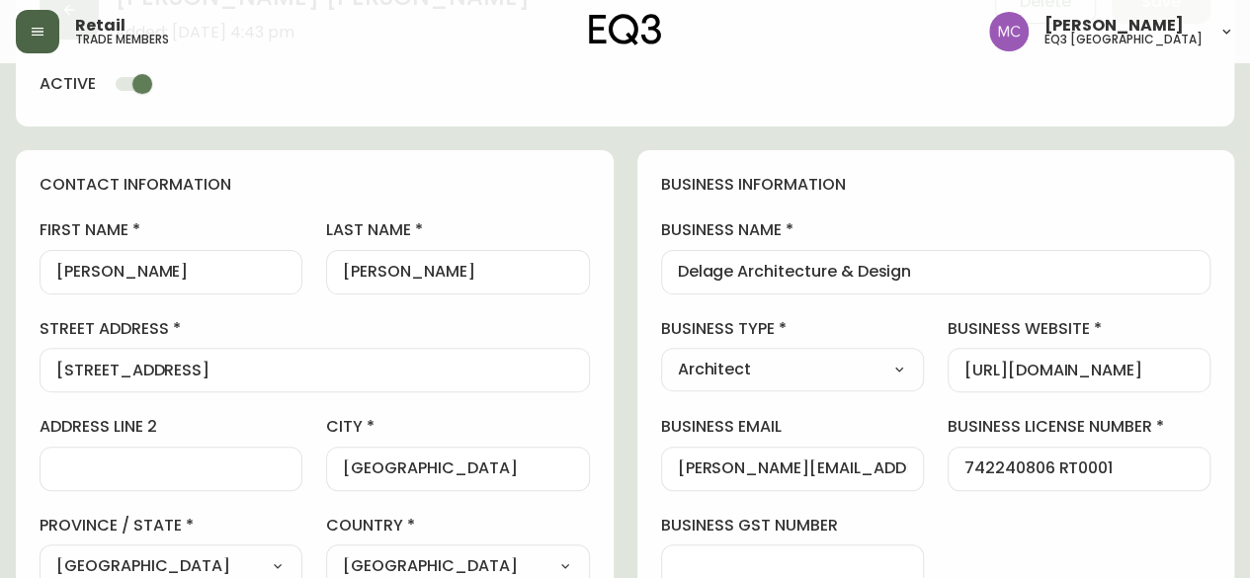
scroll to position [188, 0]
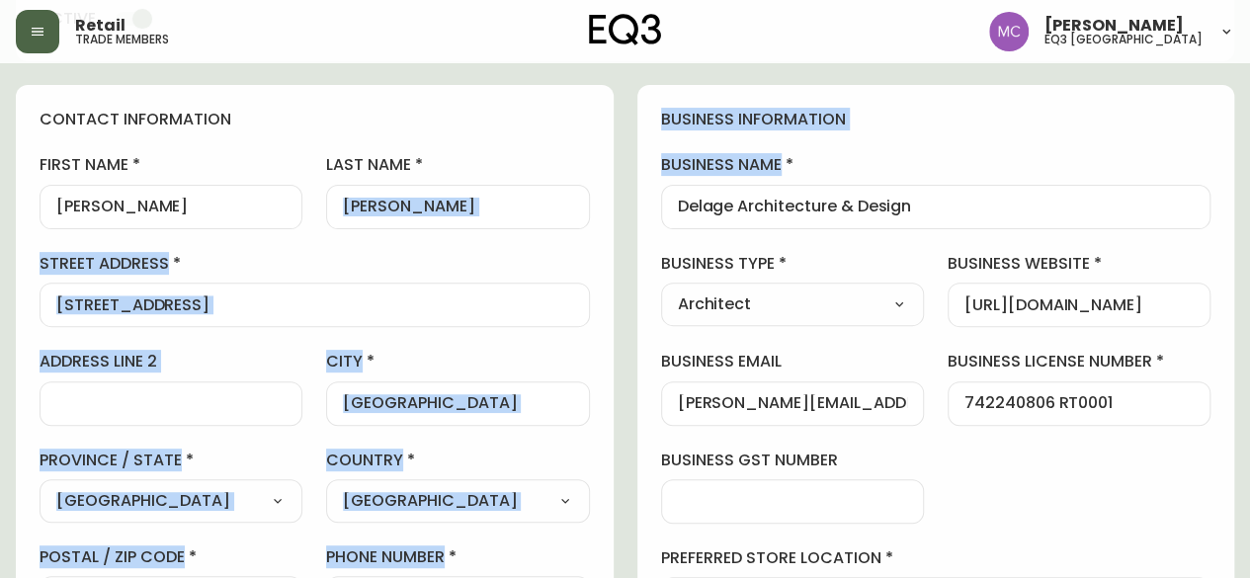
drag, startPoint x: 934, startPoint y: 216, endPoint x: 607, endPoint y: 216, distance: 327.0
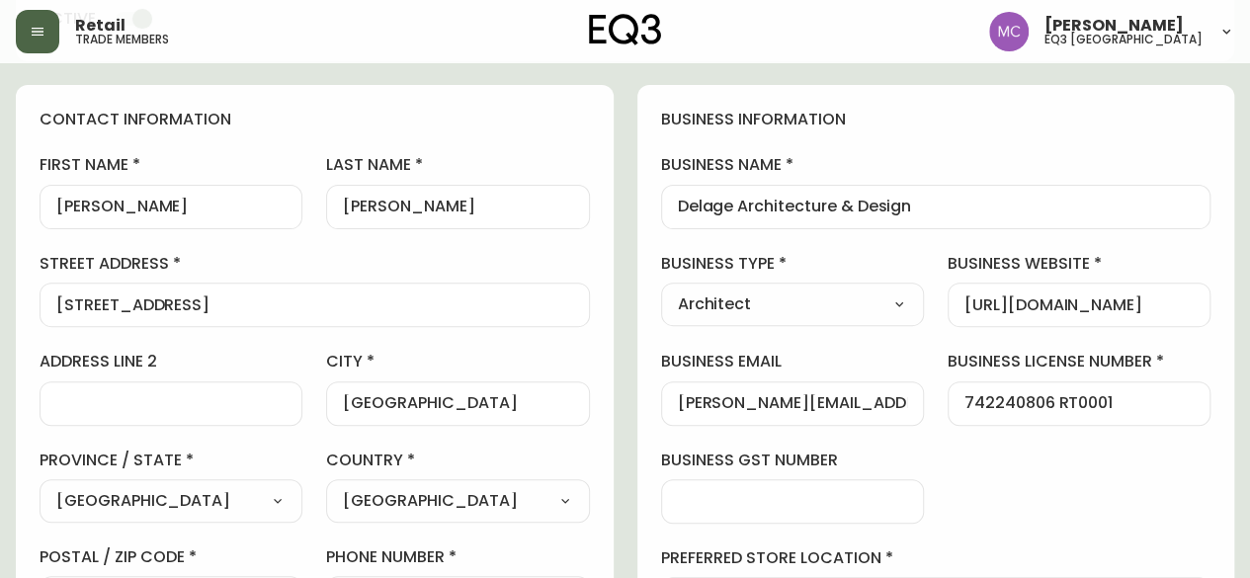
click at [843, 223] on div "Delage Architecture & Design" at bounding box center [936, 207] width 550 height 44
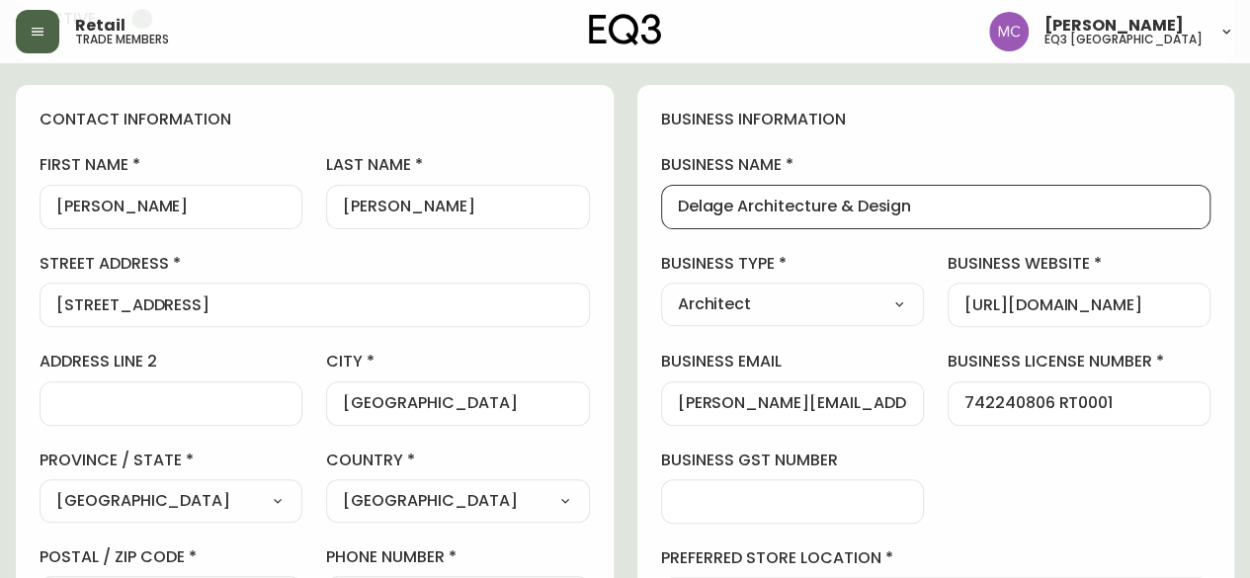
scroll to position [0, 0]
drag, startPoint x: 927, startPoint y: 210, endPoint x: 669, endPoint y: 205, distance: 257.9
click at [669, 205] on div "Delage Architecture & Design" at bounding box center [936, 207] width 550 height 44
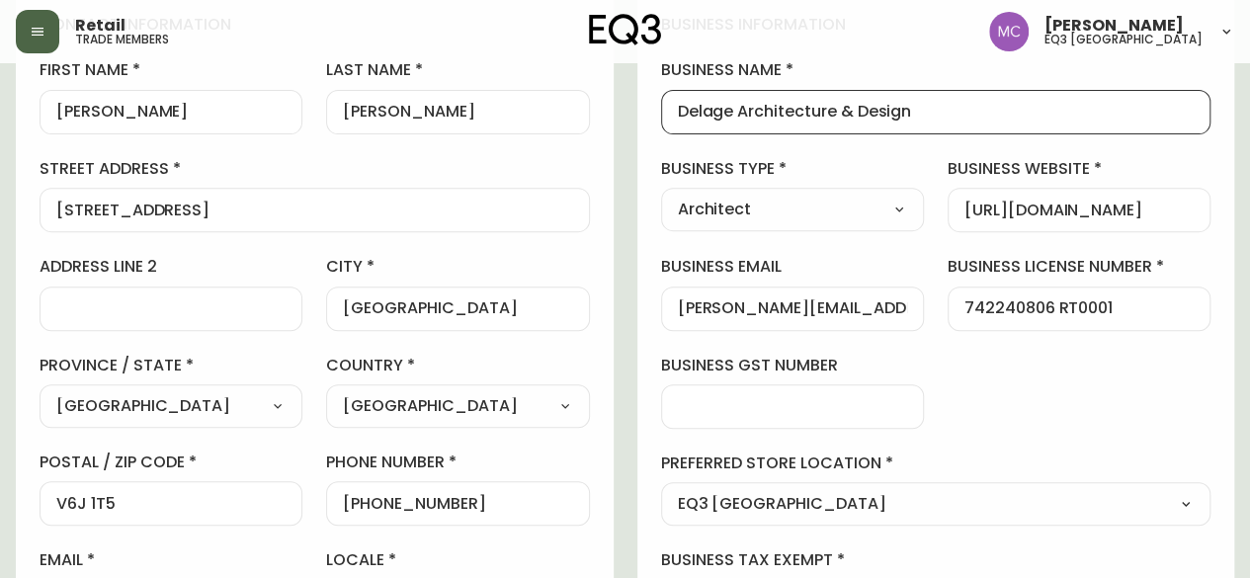
scroll to position [285, 0]
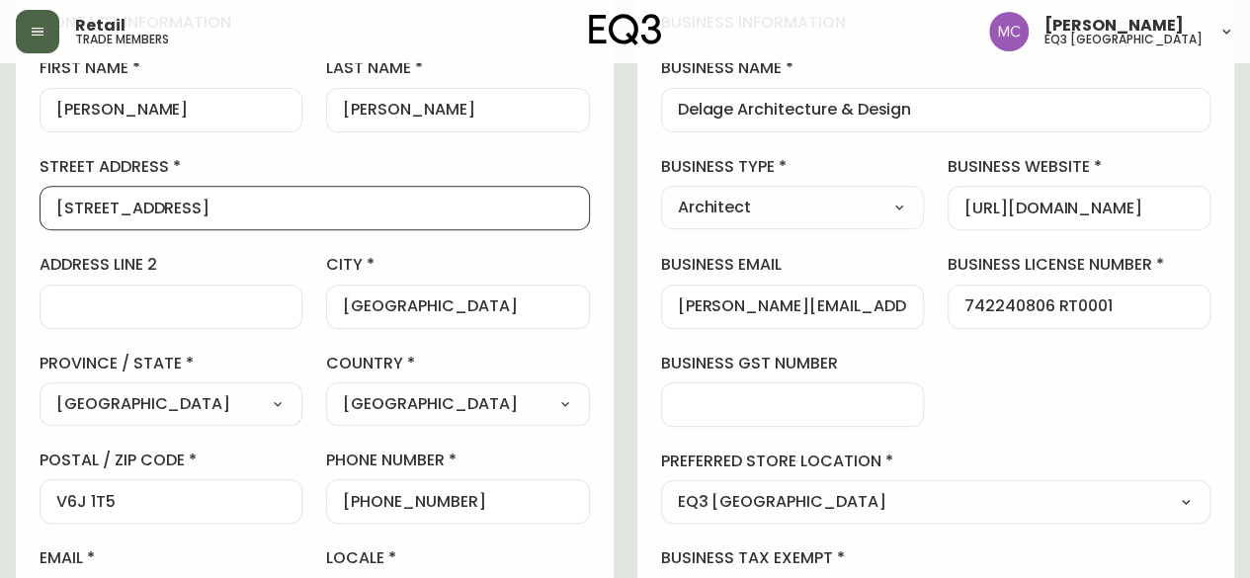
drag, startPoint x: 258, startPoint y: 198, endPoint x: 0, endPoint y: 179, distance: 258.5
click at [0, 179] on main "[PERSON_NAME] Added: [DATE] 4:43 pm Delete Save active contact information firs…" at bounding box center [625, 589] width 1250 height 1621
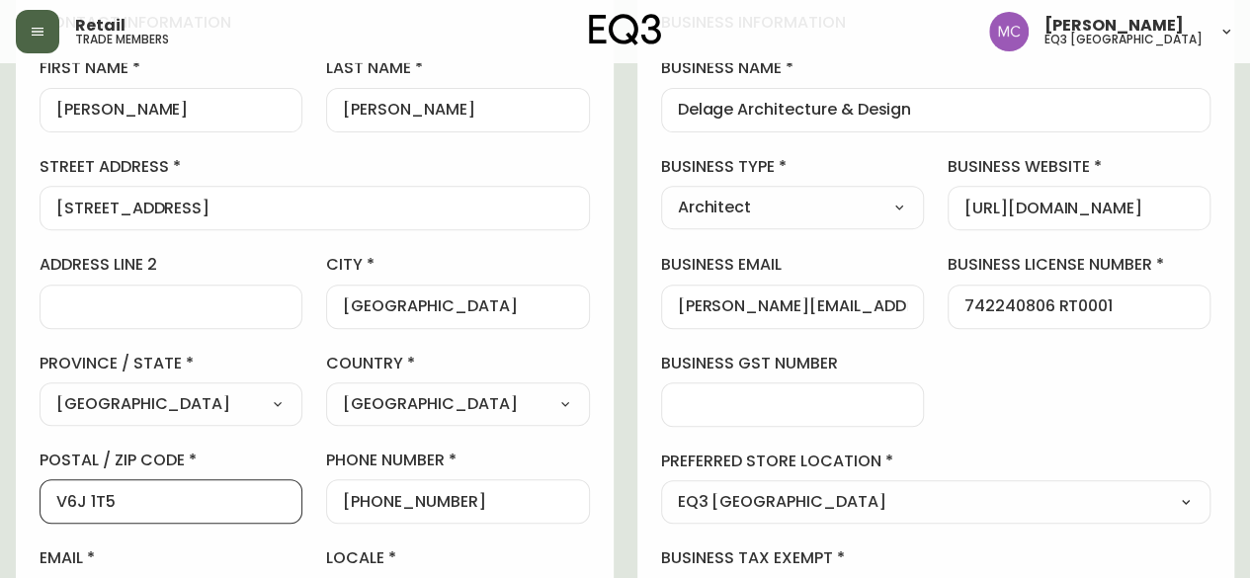
drag, startPoint x: 173, startPoint y: 495, endPoint x: 28, endPoint y: 494, distance: 145.2
click at [28, 494] on div "contact information first name [PERSON_NAME] last name [PERSON_NAME][GEOGRAPHIC…" at bounding box center [315, 317] width 598 height 658
drag, startPoint x: 876, startPoint y: 308, endPoint x: 598, endPoint y: 293, distance: 279.0
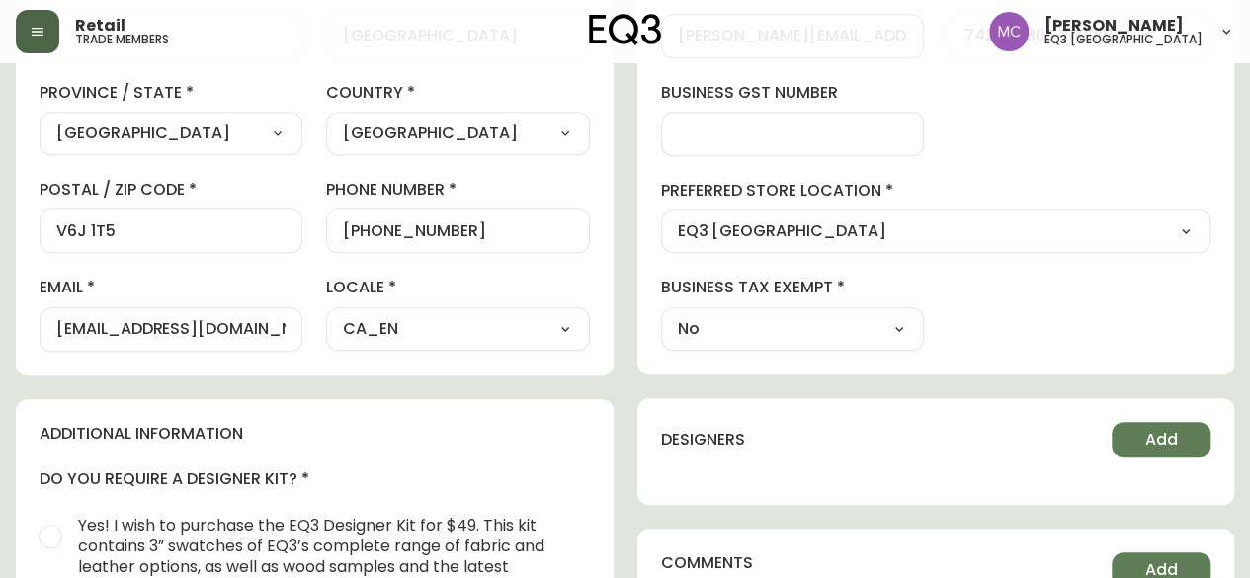
scroll to position [576, 0]
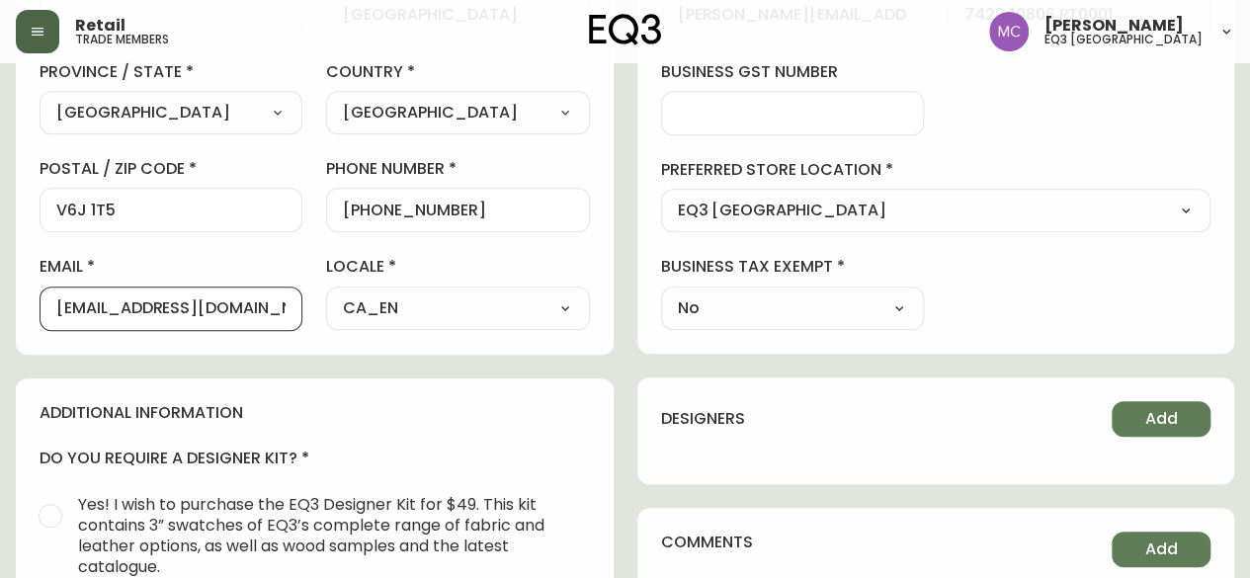
click at [261, 308] on input "[EMAIL_ADDRESS][DOMAIN_NAME]" at bounding box center [170, 308] width 229 height 19
drag, startPoint x: 274, startPoint y: 303, endPoint x: 0, endPoint y: 264, distance: 276.5
click at [0, 264] on main "[PERSON_NAME] Added: [DATE] 4:43 pm Delete Save active contact information firs…" at bounding box center [625, 297] width 1250 height 1621
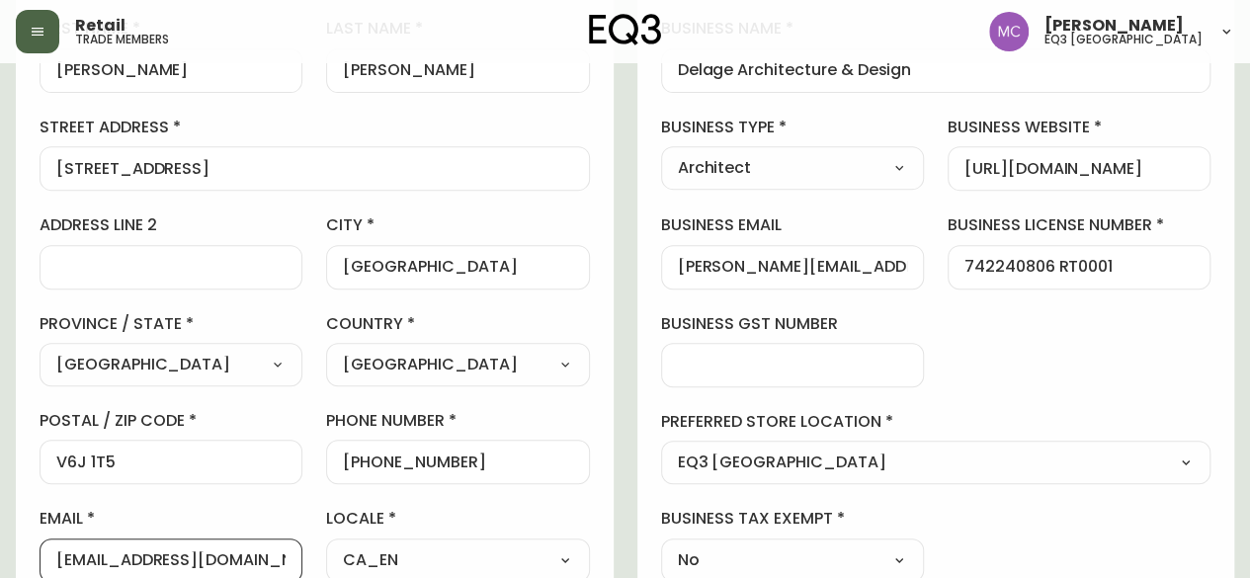
scroll to position [308, 0]
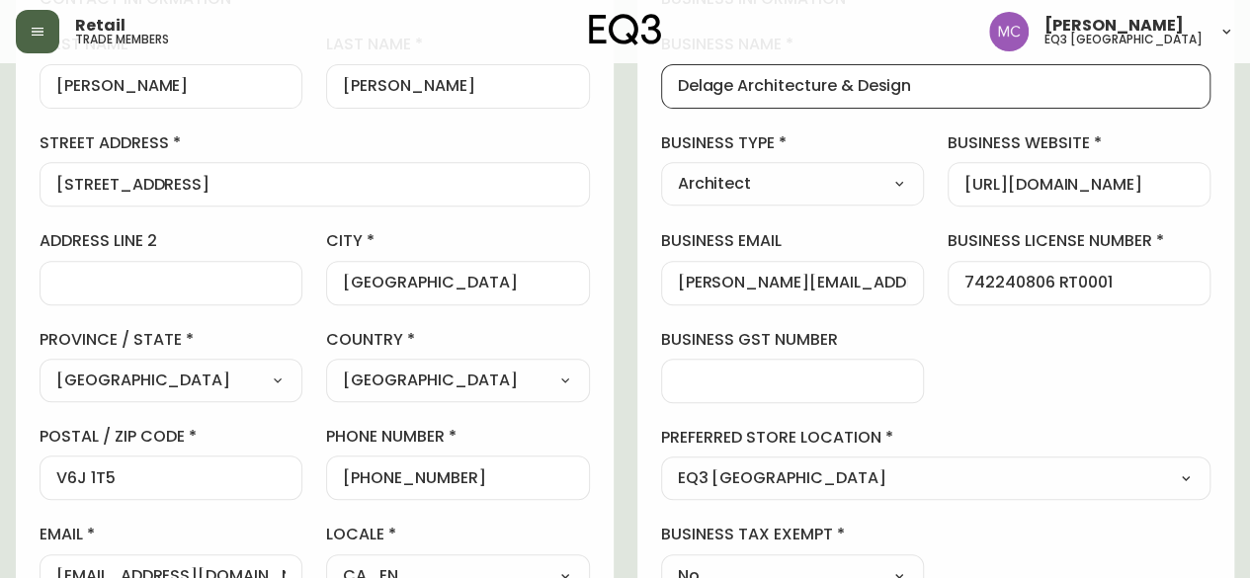
drag, startPoint x: 732, startPoint y: 86, endPoint x: 601, endPoint y: 66, distance: 132.9
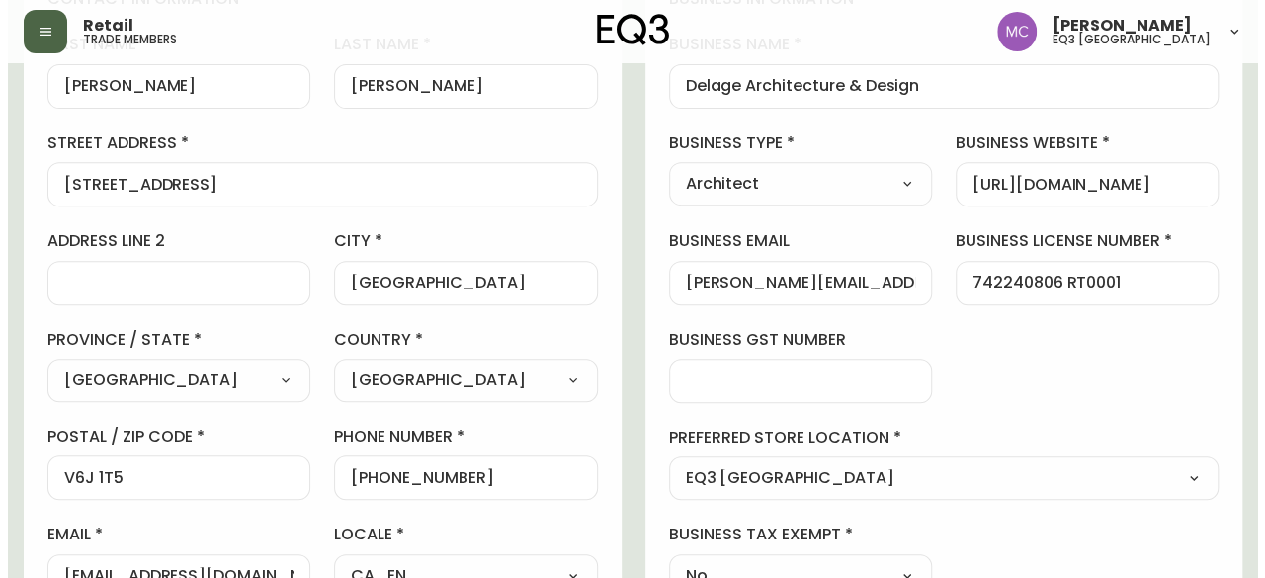
scroll to position [306, 0]
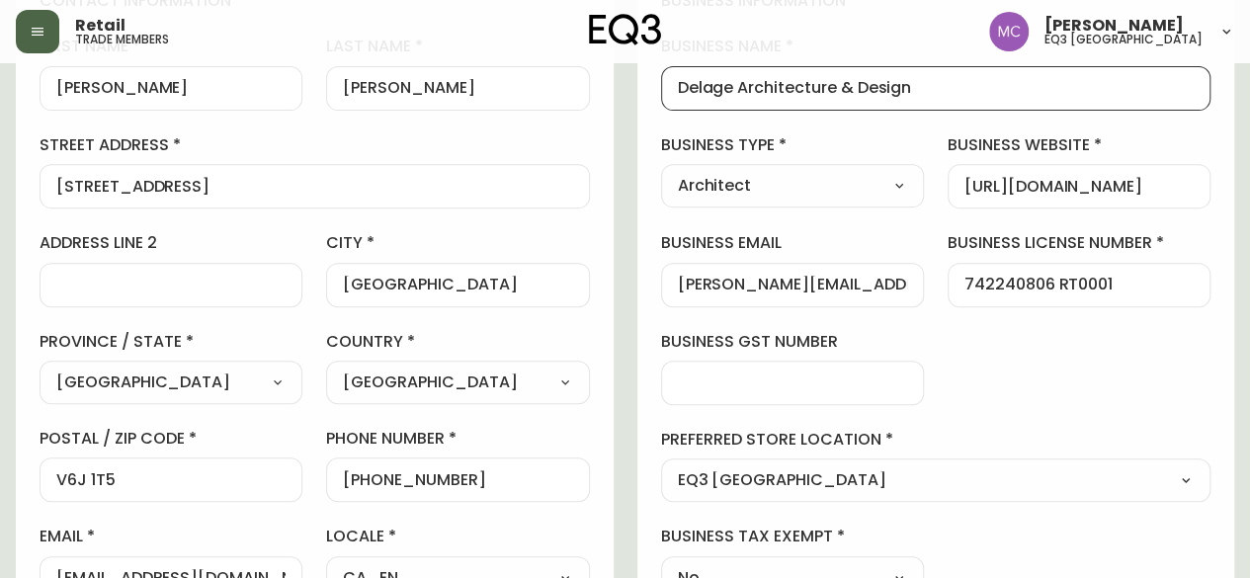
click at [24, 30] on button "button" at bounding box center [37, 31] width 43 height 43
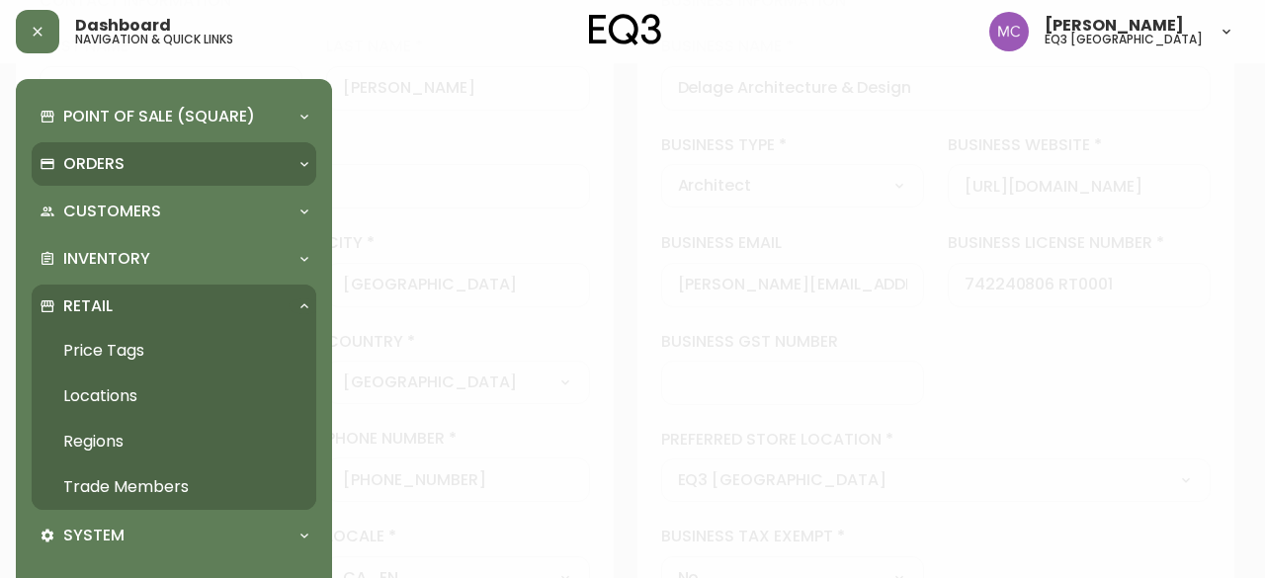
scroll to position [308, 0]
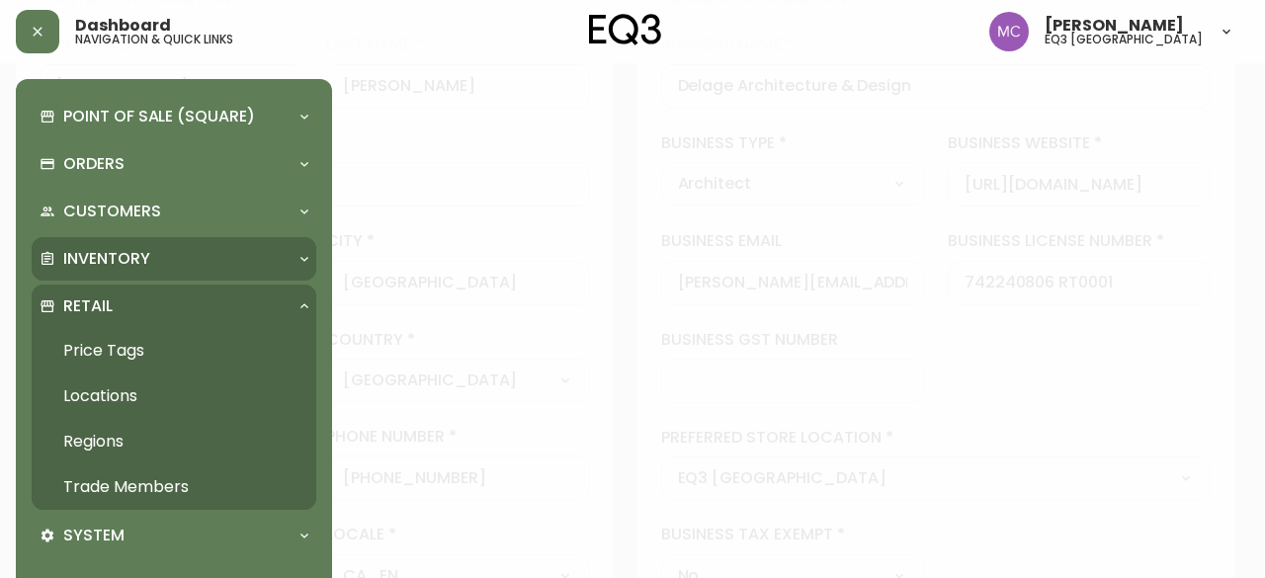
click at [78, 268] on p "Inventory" at bounding box center [106, 259] width 87 height 22
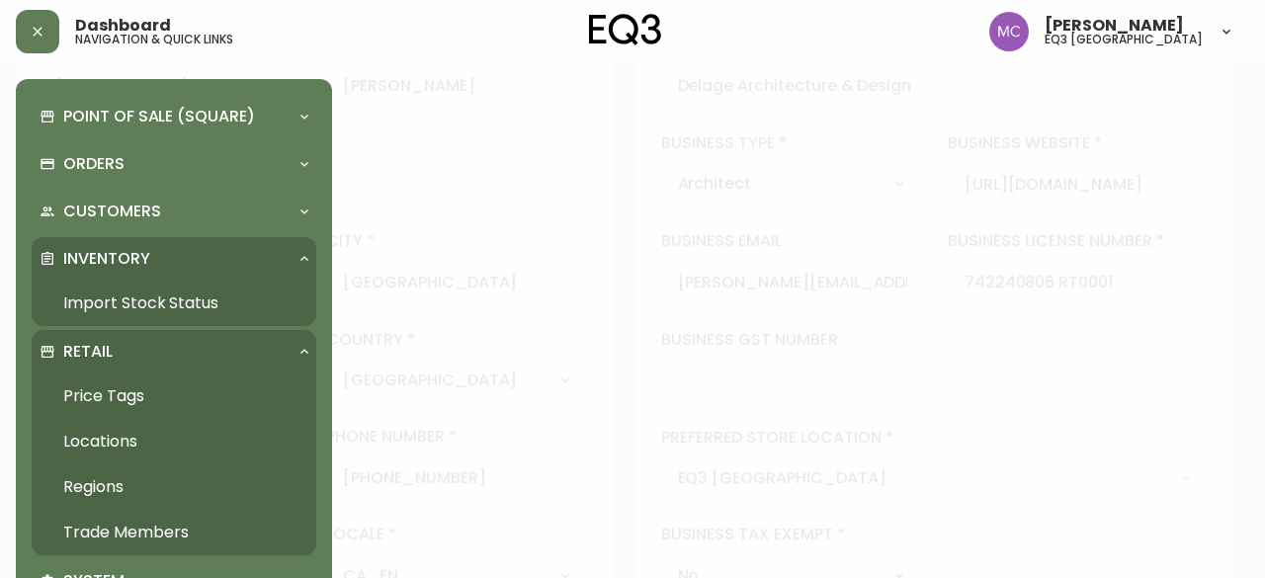
click at [88, 309] on link "Import Stock Status" at bounding box center [174, 303] width 285 height 45
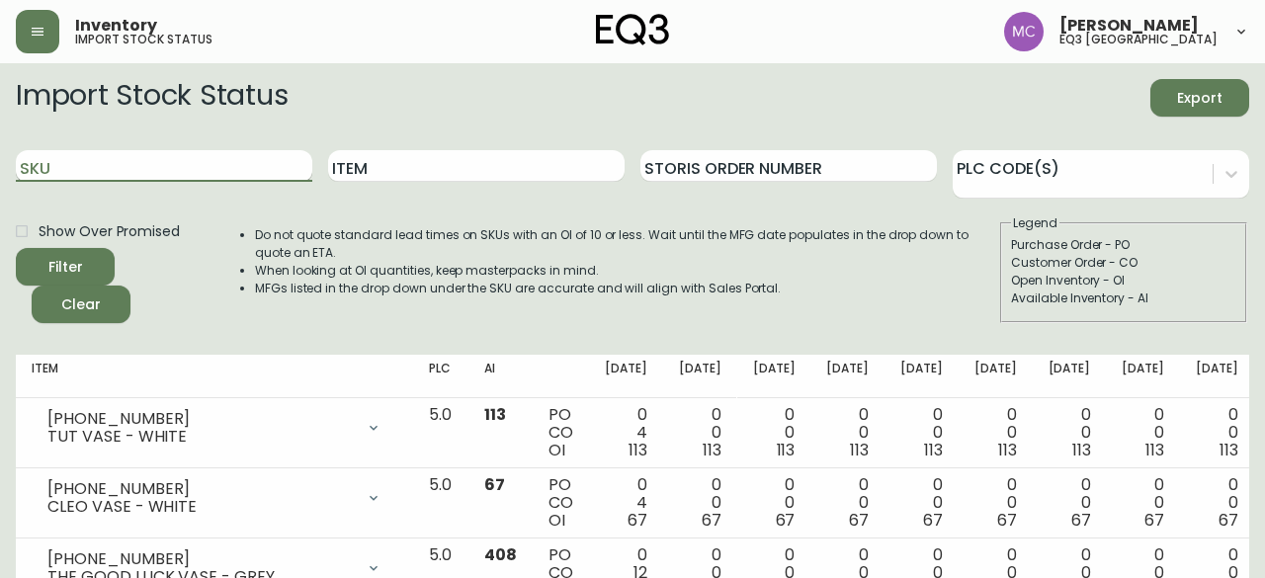
click at [113, 160] on input "SKU" at bounding box center [164, 166] width 296 height 32
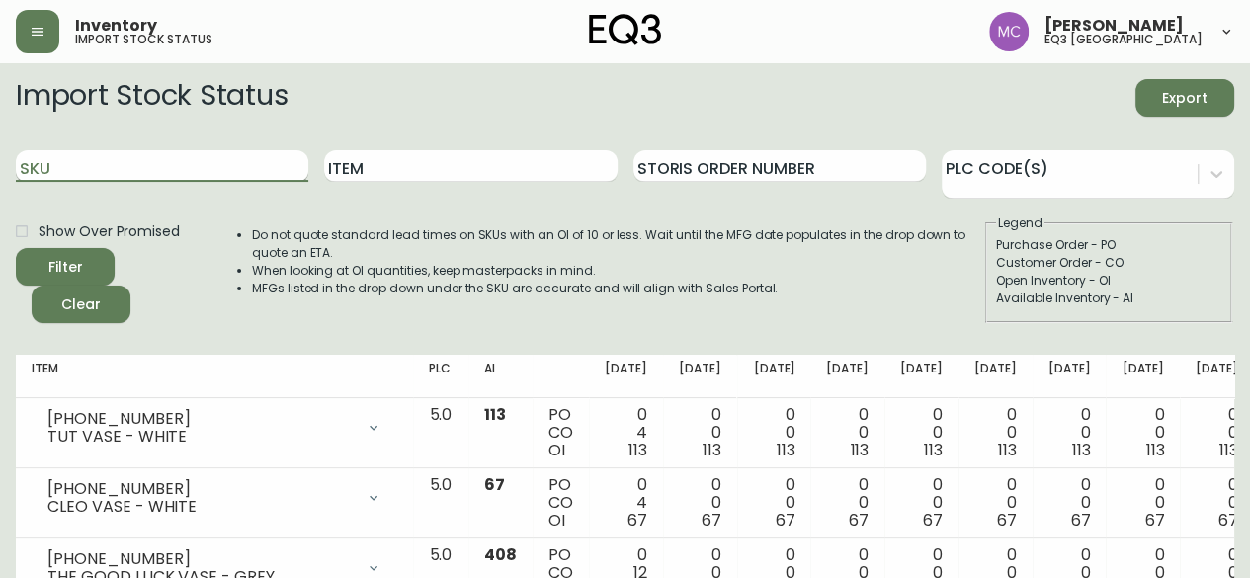
paste input "3190-266-01"
type input "3190-266-01"
click at [16, 248] on button "Filter" at bounding box center [65, 267] width 99 height 38
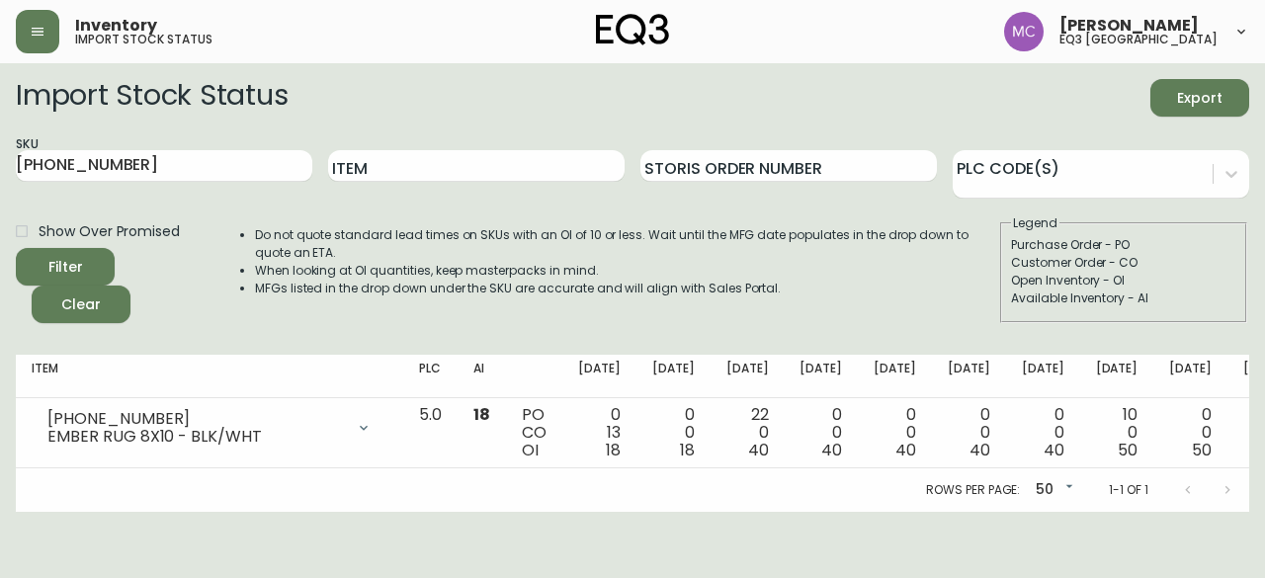
click at [32, 54] on div "Inventory import stock status [PERSON_NAME] eq3 [GEOGRAPHIC_DATA]" at bounding box center [632, 31] width 1233 height 63
click at [36, 31] on icon "button" at bounding box center [38, 32] width 16 height 16
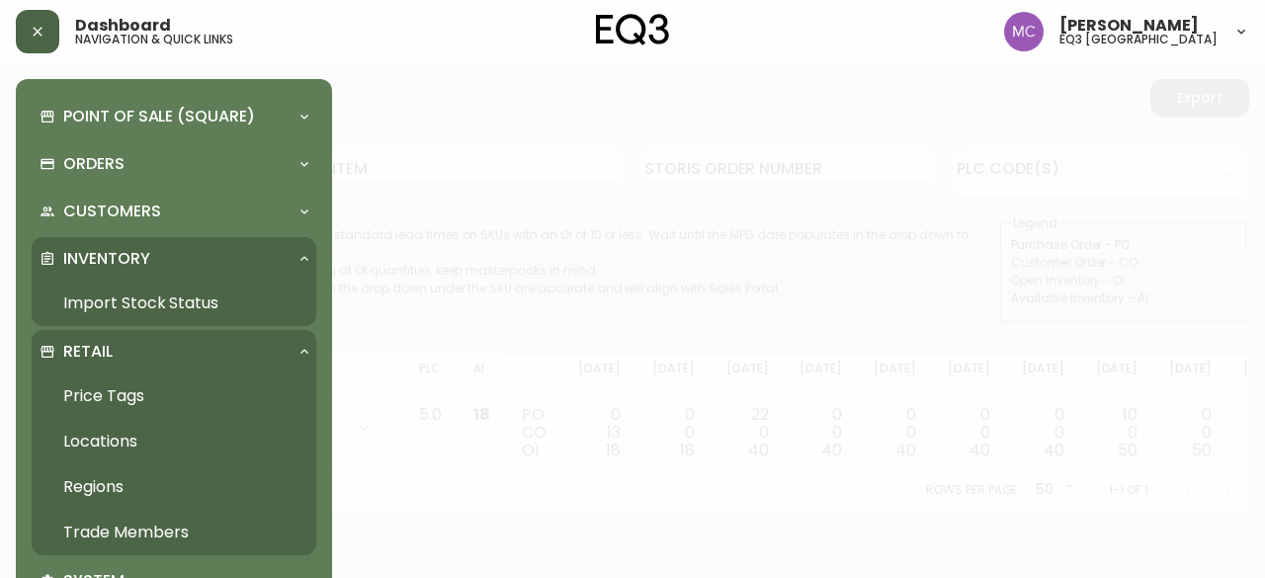
click at [127, 522] on link "Trade Members" at bounding box center [174, 532] width 285 height 45
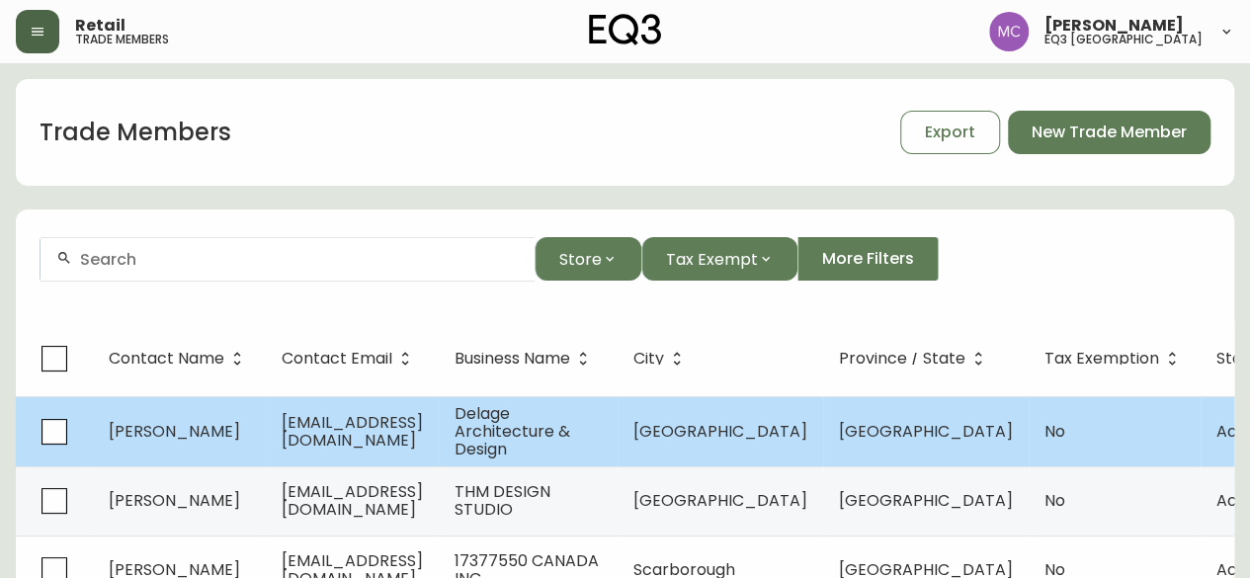
click at [177, 437] on span "[PERSON_NAME]" at bounding box center [174, 431] width 131 height 23
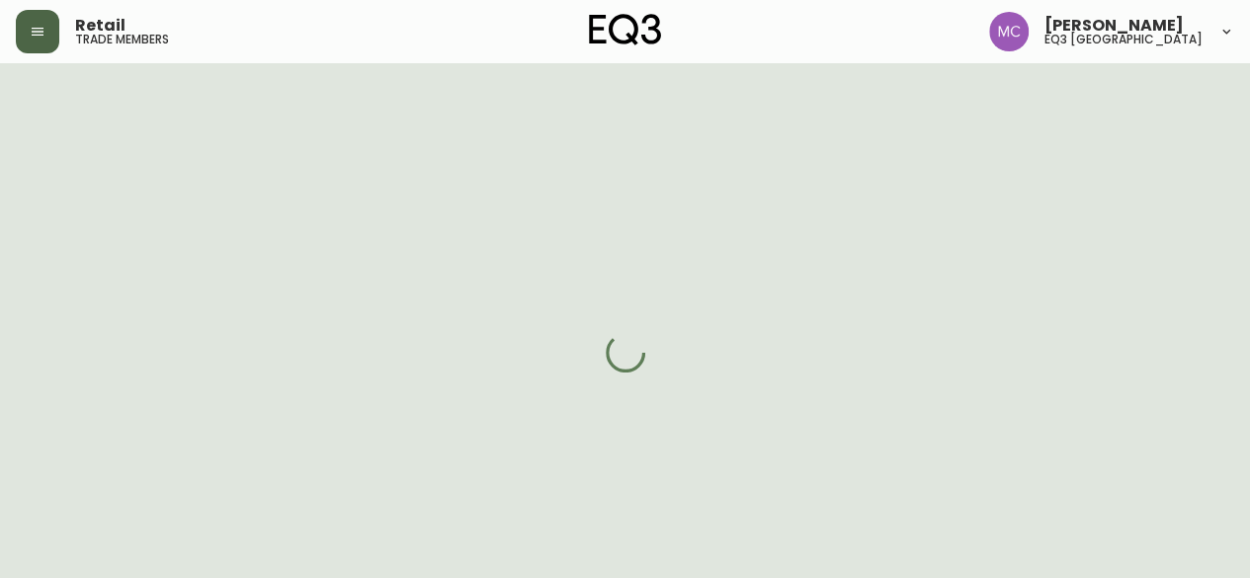
select select "BC"
select select "CA"
select select "CA_EN"
select select "Other"
select select "Architect"
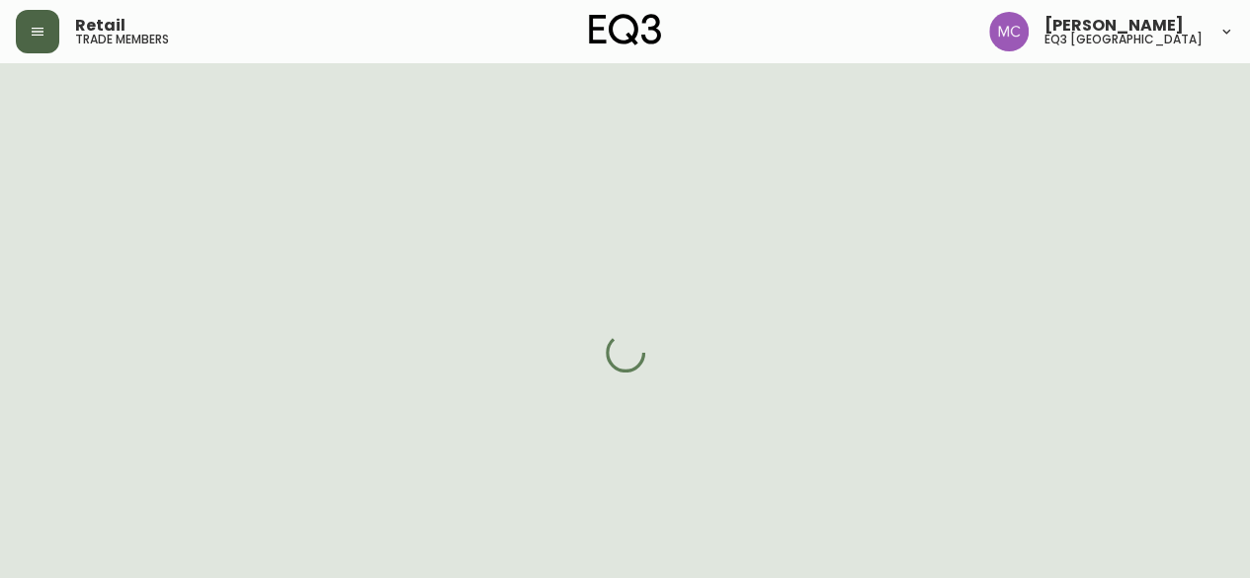
select select "false"
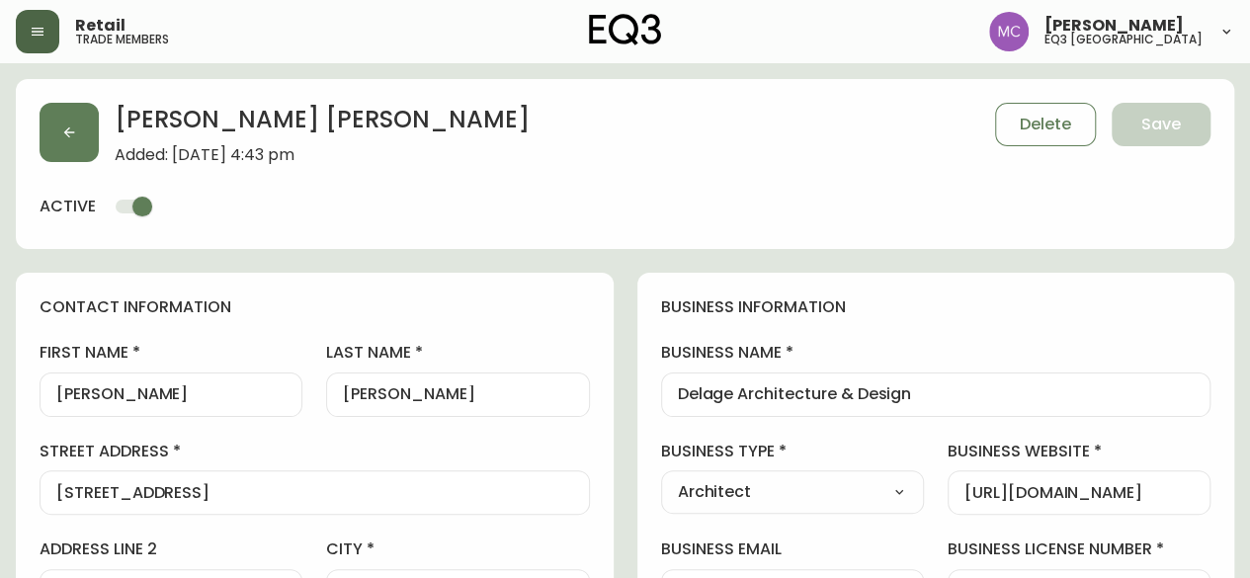
type input "EQ3 [GEOGRAPHIC_DATA]"
select select "cjw10z96p001r6gs00juufhhe"
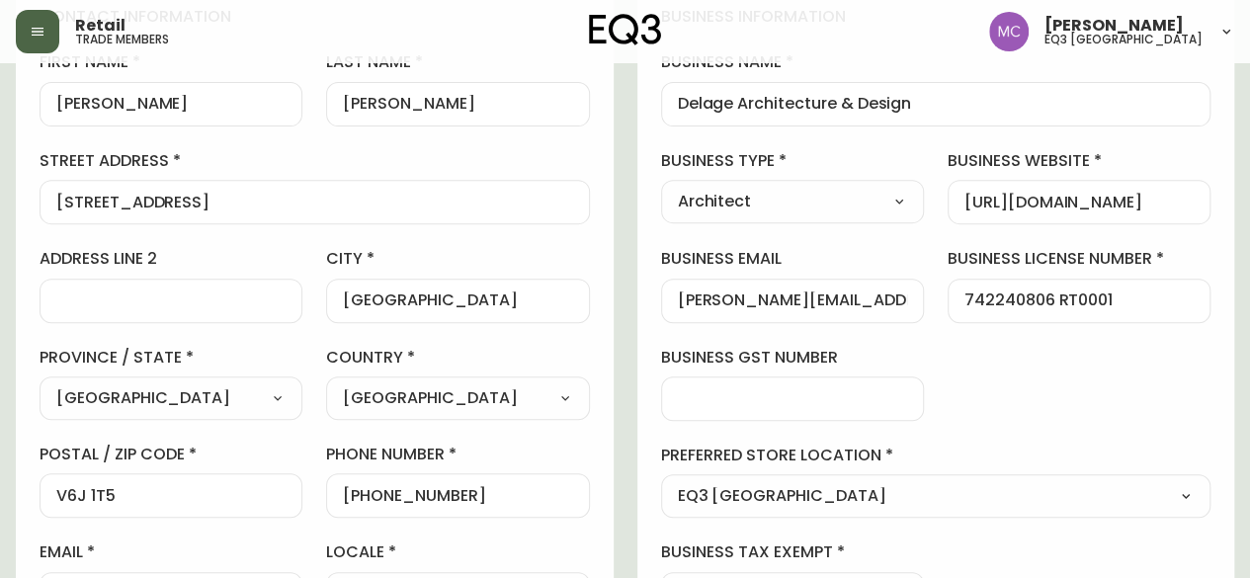
scroll to position [337, 0]
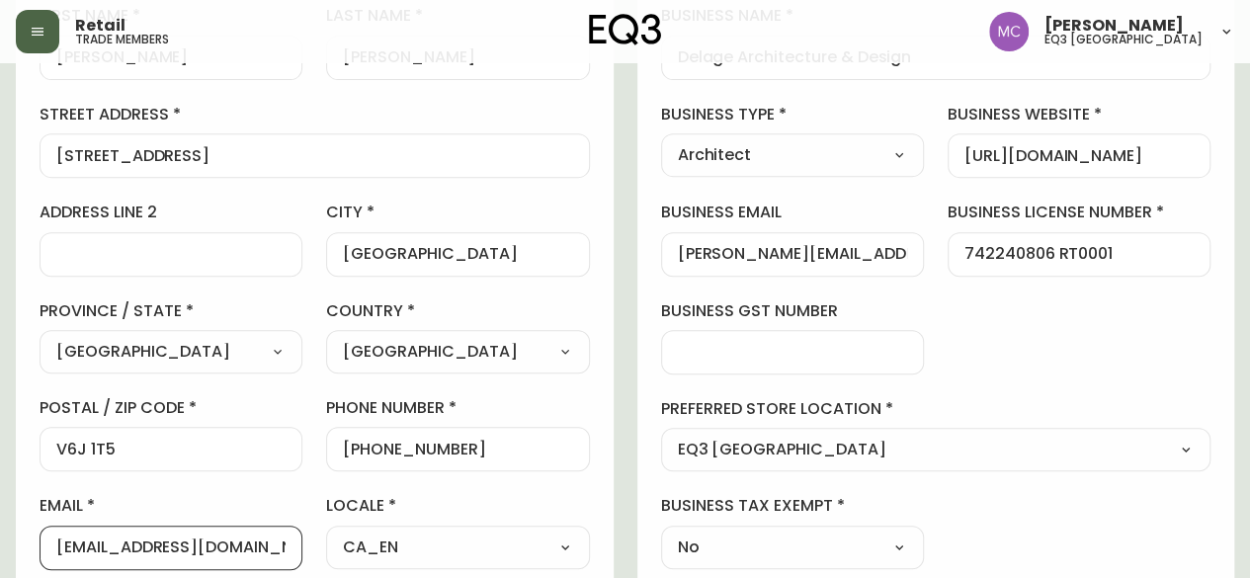
drag, startPoint x: 275, startPoint y: 544, endPoint x: 10, endPoint y: 520, distance: 265.9
click at [10, 520] on main "[PERSON_NAME] Added: [DATE] 4:43 pm Delete Save active contact information firs…" at bounding box center [625, 536] width 1250 height 1621
drag, startPoint x: 462, startPoint y: 446, endPoint x: 362, endPoint y: 443, distance: 100.8
click at [362, 443] on input "[PHONE_NUMBER]" at bounding box center [457, 449] width 229 height 19
drag, startPoint x: 272, startPoint y: 544, endPoint x: 32, endPoint y: 529, distance: 240.6
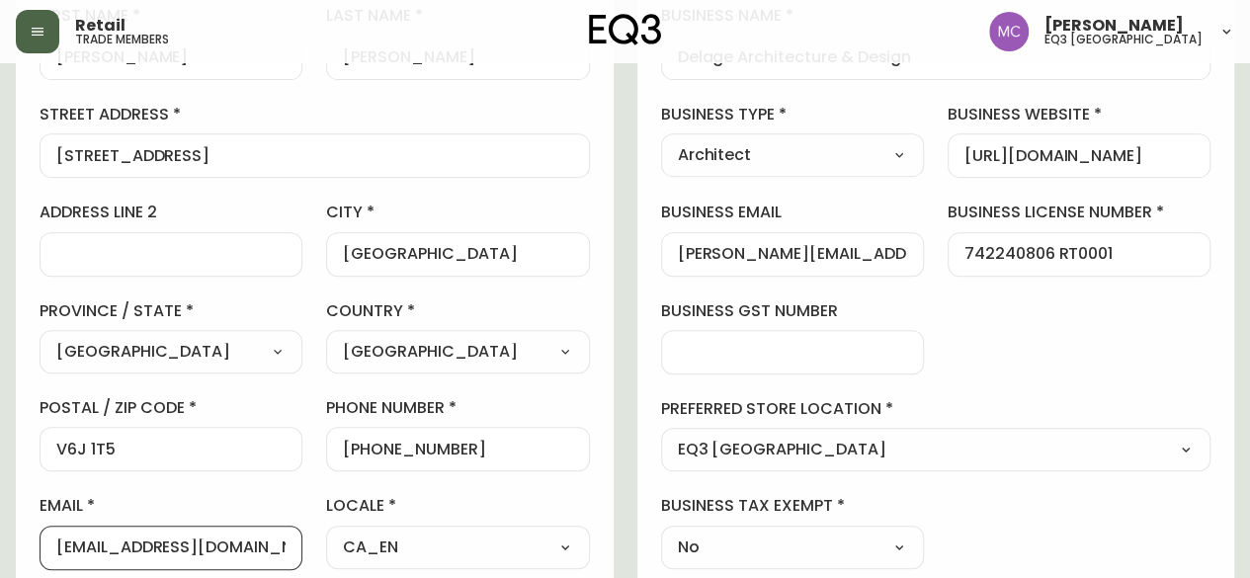
click at [32, 529] on div "contact information first name [PERSON_NAME] last name [PERSON_NAME][GEOGRAPHIC…" at bounding box center [315, 265] width 598 height 658
